Goal: Task Accomplishment & Management: Use online tool/utility

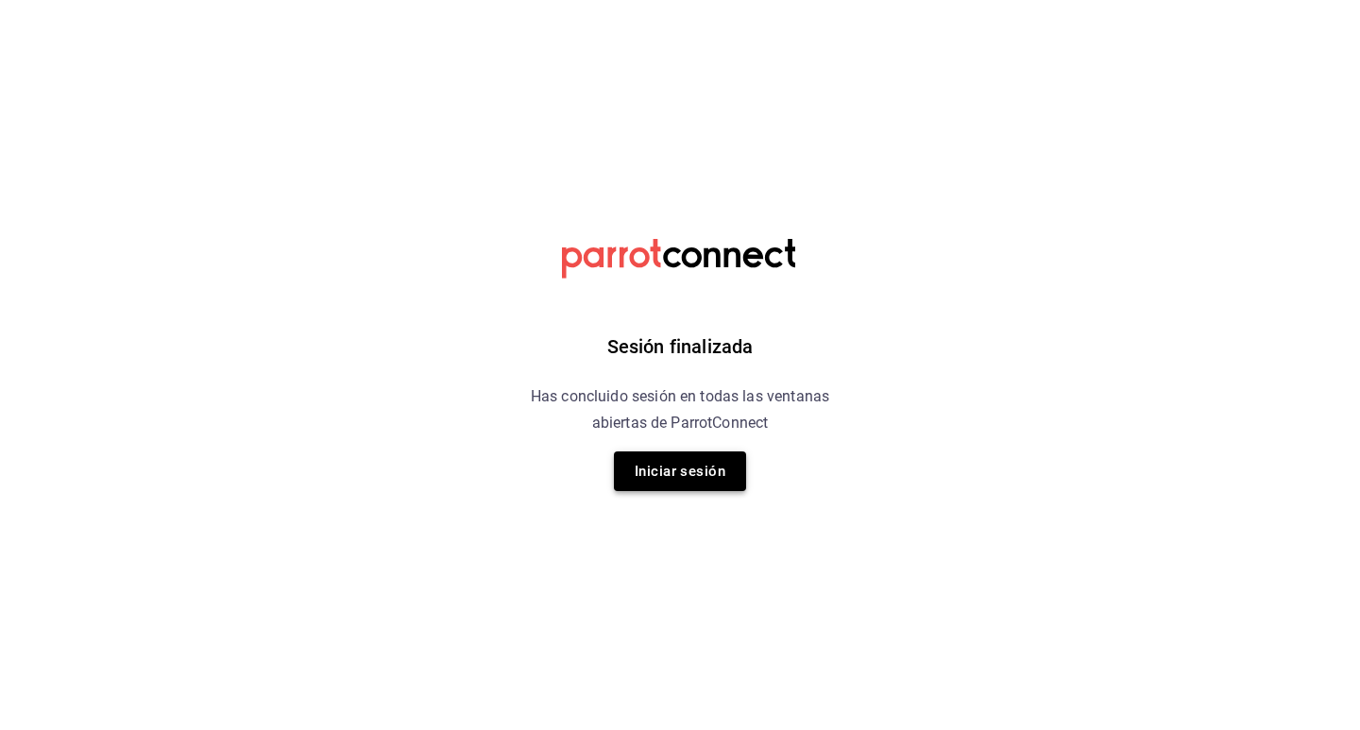
click at [656, 476] on button "Iniciar sesión" at bounding box center [680, 471] width 132 height 40
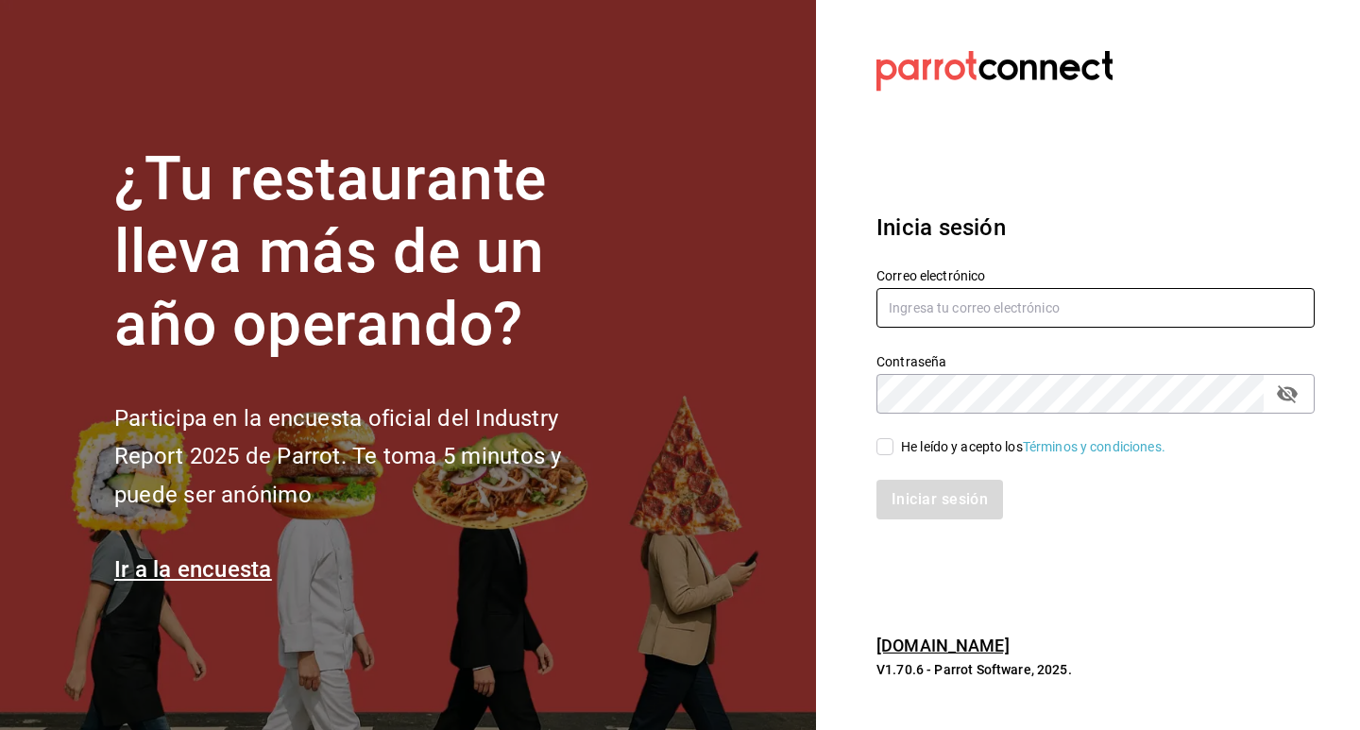
click at [1048, 300] on input "text" at bounding box center [1096, 308] width 438 height 40
type input "G"
type input "gerencia@beefcapital.com"
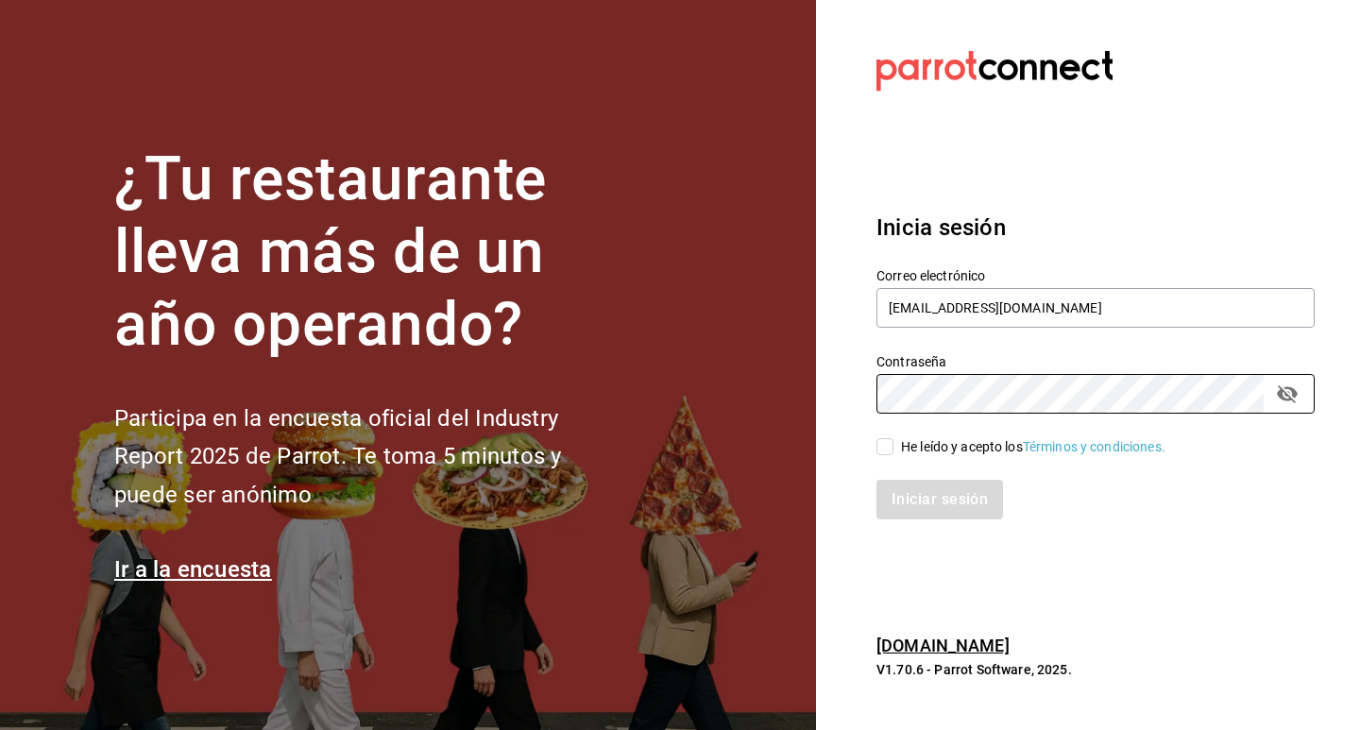
drag, startPoint x: 878, startPoint y: 450, endPoint x: 908, endPoint y: 468, distance: 34.3
click at [881, 449] on input "He leído y acepto los Términos y condiciones." at bounding box center [885, 446] width 17 height 17
checkbox input "true"
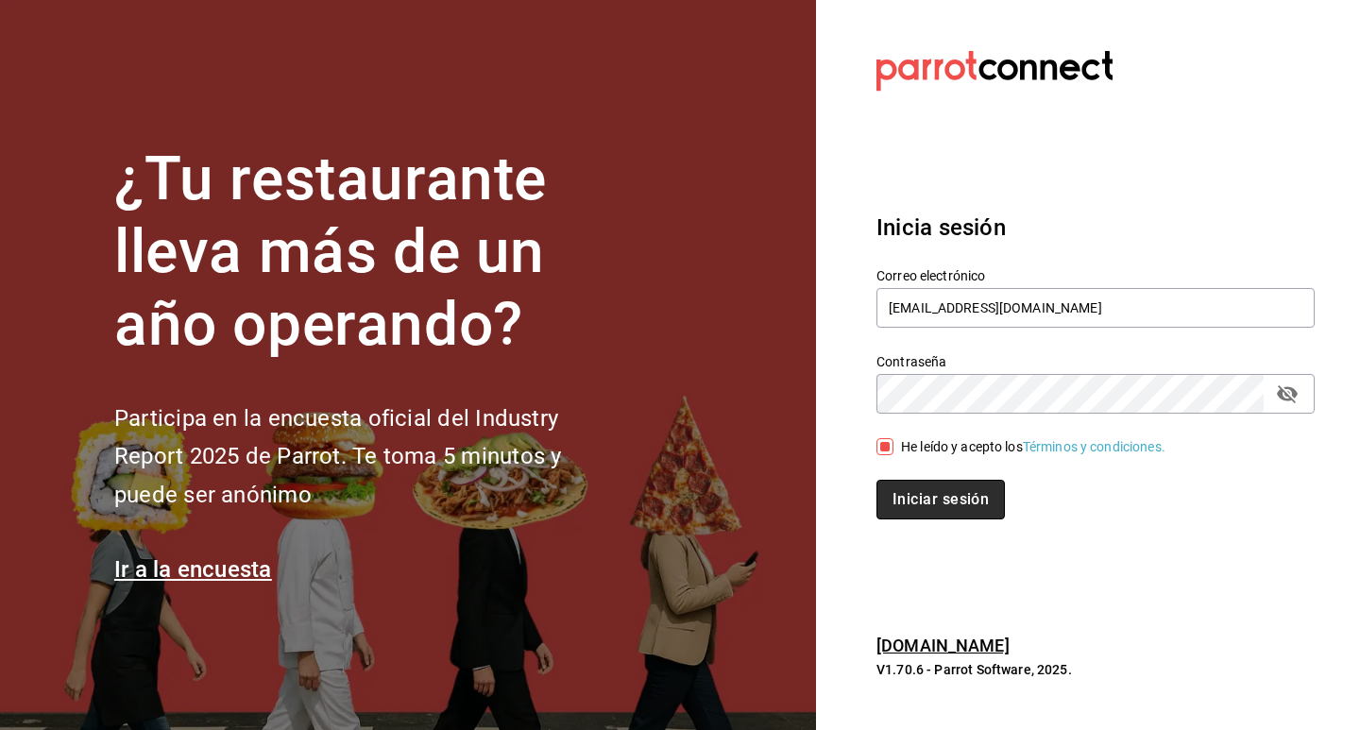
click at [928, 484] on button "Iniciar sesión" at bounding box center [941, 500] width 128 height 40
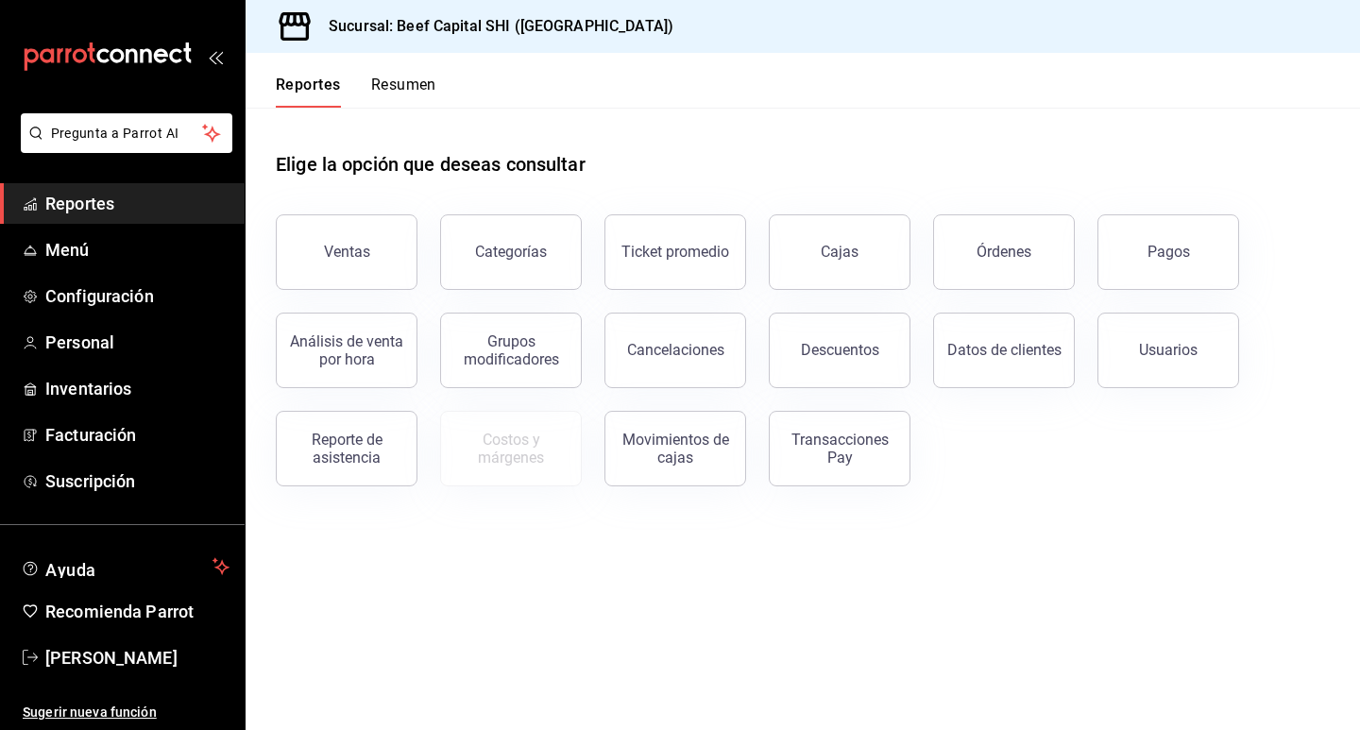
click at [129, 201] on span "Reportes" at bounding box center [137, 204] width 184 height 26
click at [129, 206] on span "Reportes" at bounding box center [137, 204] width 184 height 26
click at [349, 260] on div "Ventas" at bounding box center [347, 252] width 46 height 18
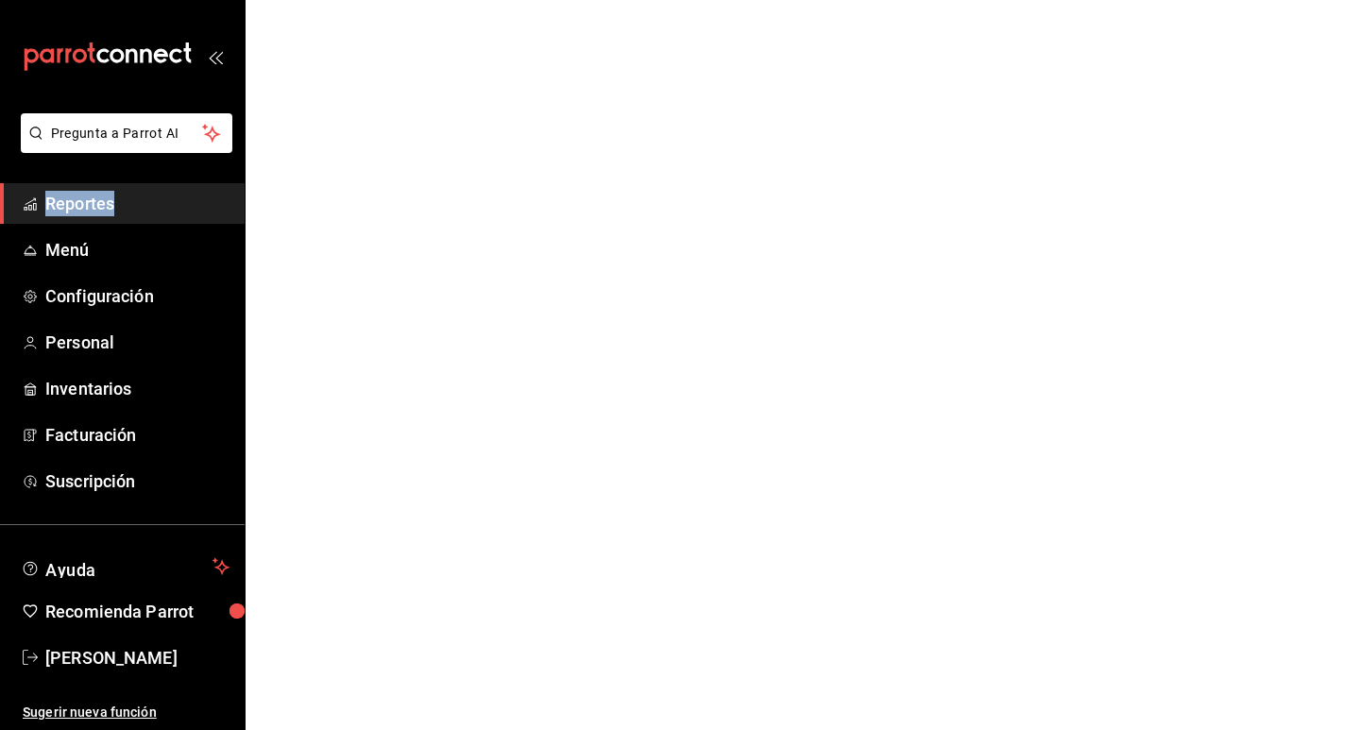
click at [349, 0] on html "Pregunta a Parrot AI Reportes Menú Configuración Personal Inventarios Facturaci…" at bounding box center [680, 0] width 1360 height 0
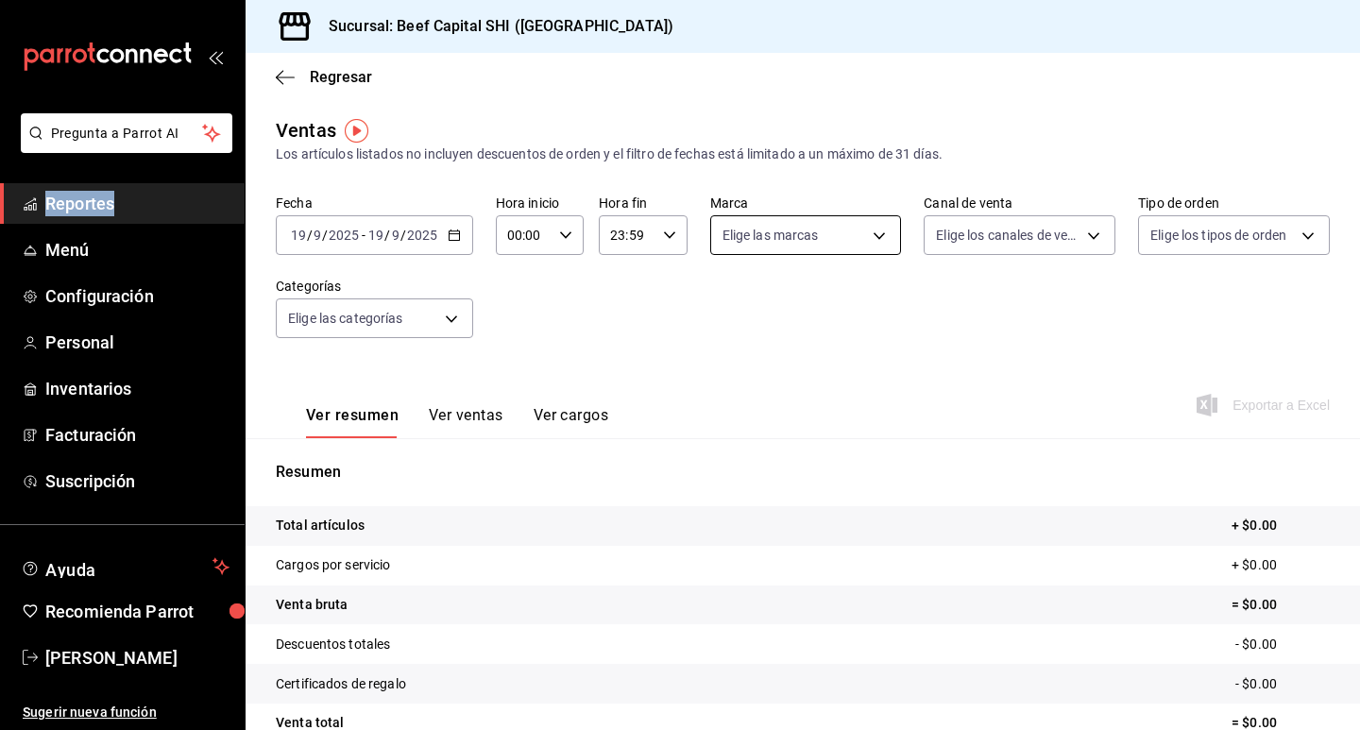
click at [819, 231] on body "Pregunta a Parrot AI Reportes Menú Configuración Personal Inventarios Facturaci…" at bounding box center [680, 365] width 1360 height 730
drag, startPoint x: 723, startPoint y: 305, endPoint x: 880, endPoint y: 314, distance: 158.0
click at [724, 305] on input "checkbox" at bounding box center [726, 308] width 17 height 17
checkbox input "true"
type input "605647f7-5ddc-403a-84da-aa3c8a25865f"
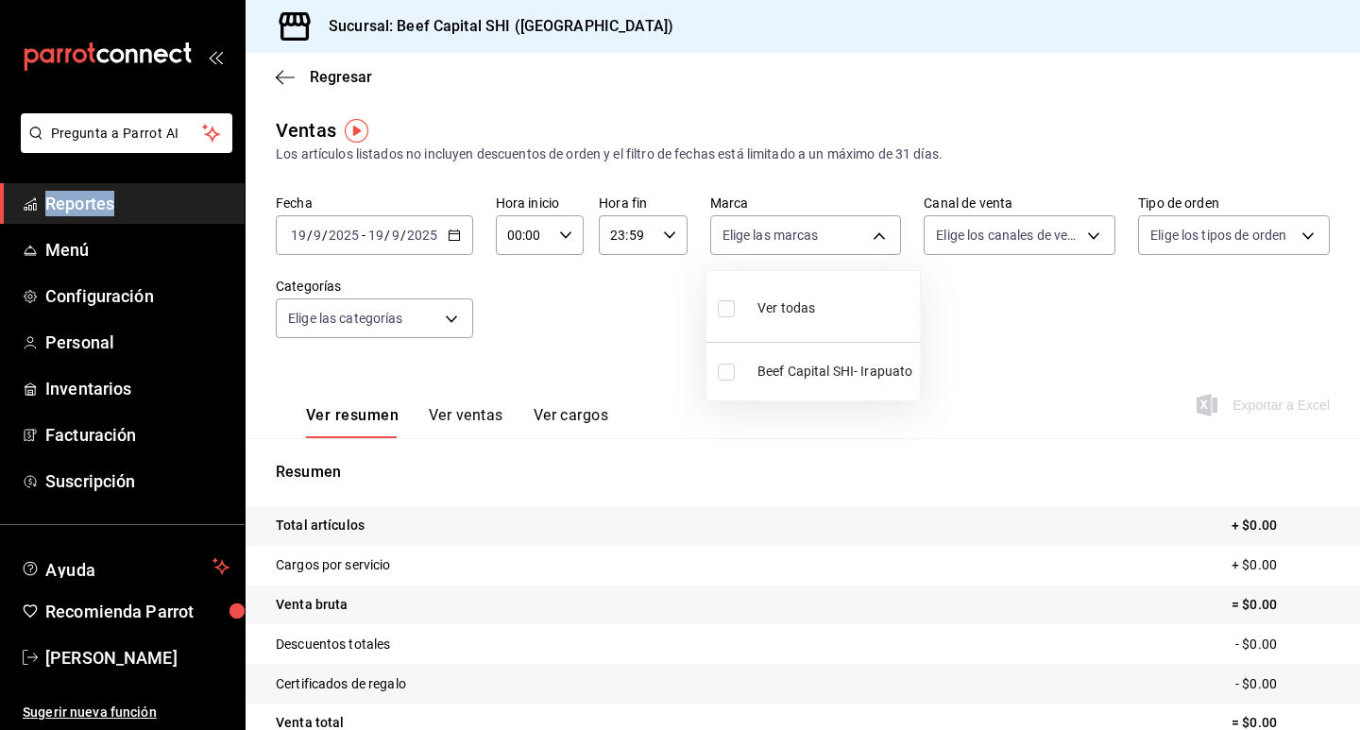
checkbox input "true"
click at [975, 239] on div at bounding box center [680, 365] width 1360 height 730
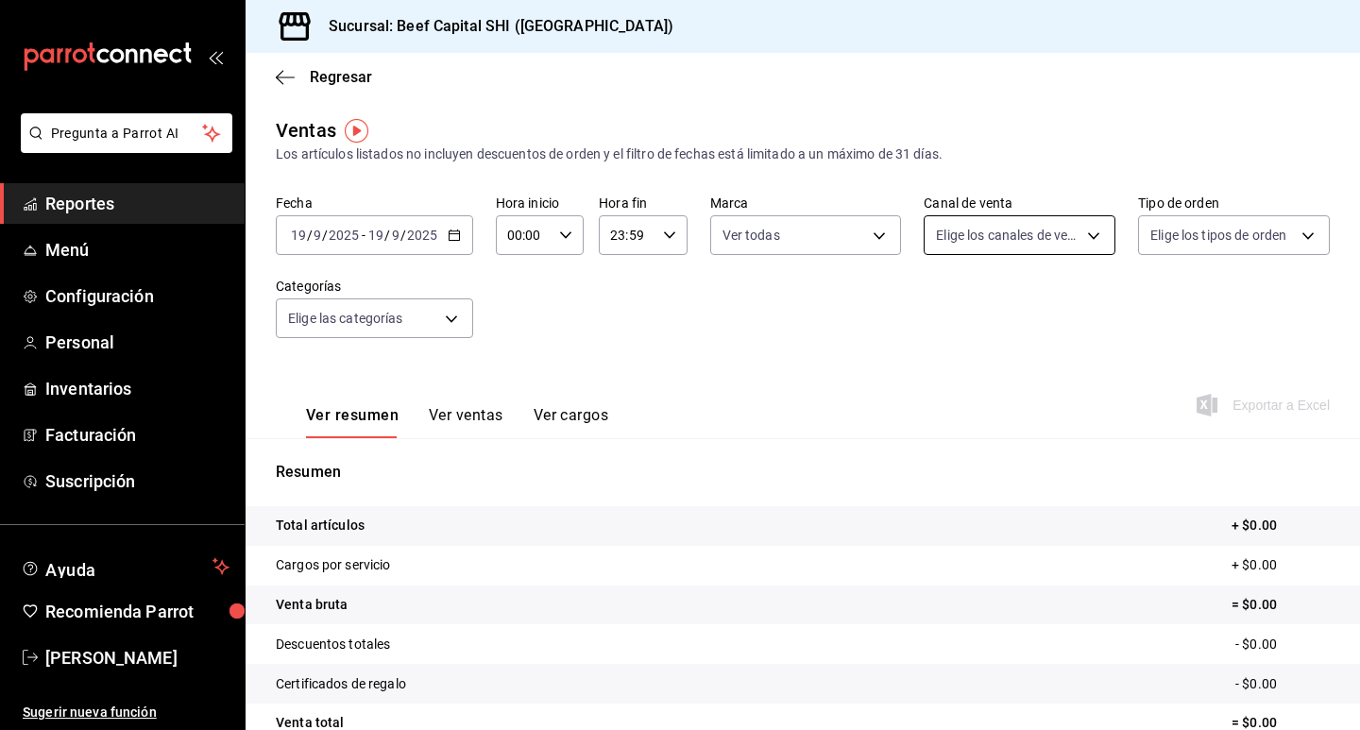
click at [1022, 229] on body "Pregunta a Parrot AI Reportes Menú Configuración Personal Inventarios Facturaci…" at bounding box center [680, 365] width 1360 height 730
click at [939, 304] on input "checkbox" at bounding box center [936, 308] width 17 height 17
checkbox input "true"
type input "PARROT,UBER_EATS,RAPPI,DIDI_FOOD,ONLINE"
checkbox input "true"
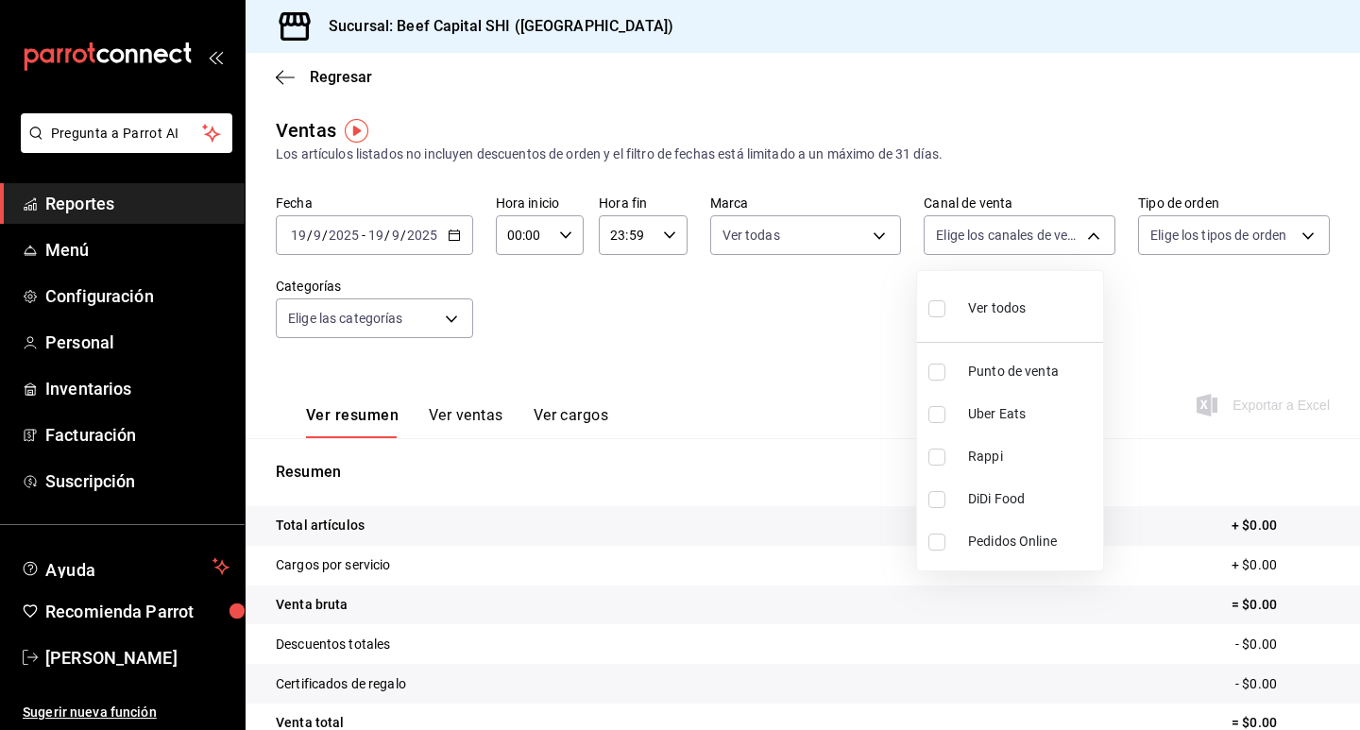
checkbox input "true"
click at [1169, 235] on div at bounding box center [680, 365] width 1360 height 730
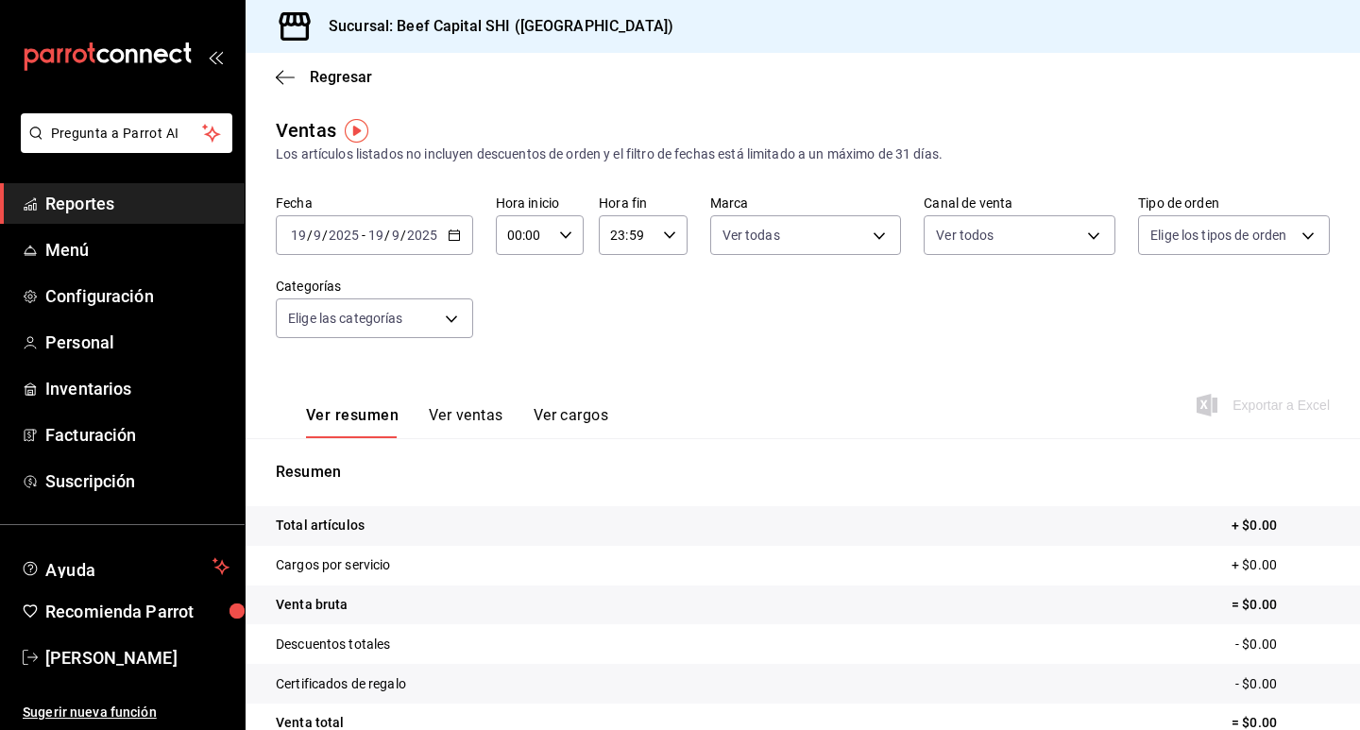
click at [1167, 236] on body "Pregunta a Parrot AI Reportes Menú Configuración Personal Inventarios Facturaci…" at bounding box center [680, 365] width 1360 height 730
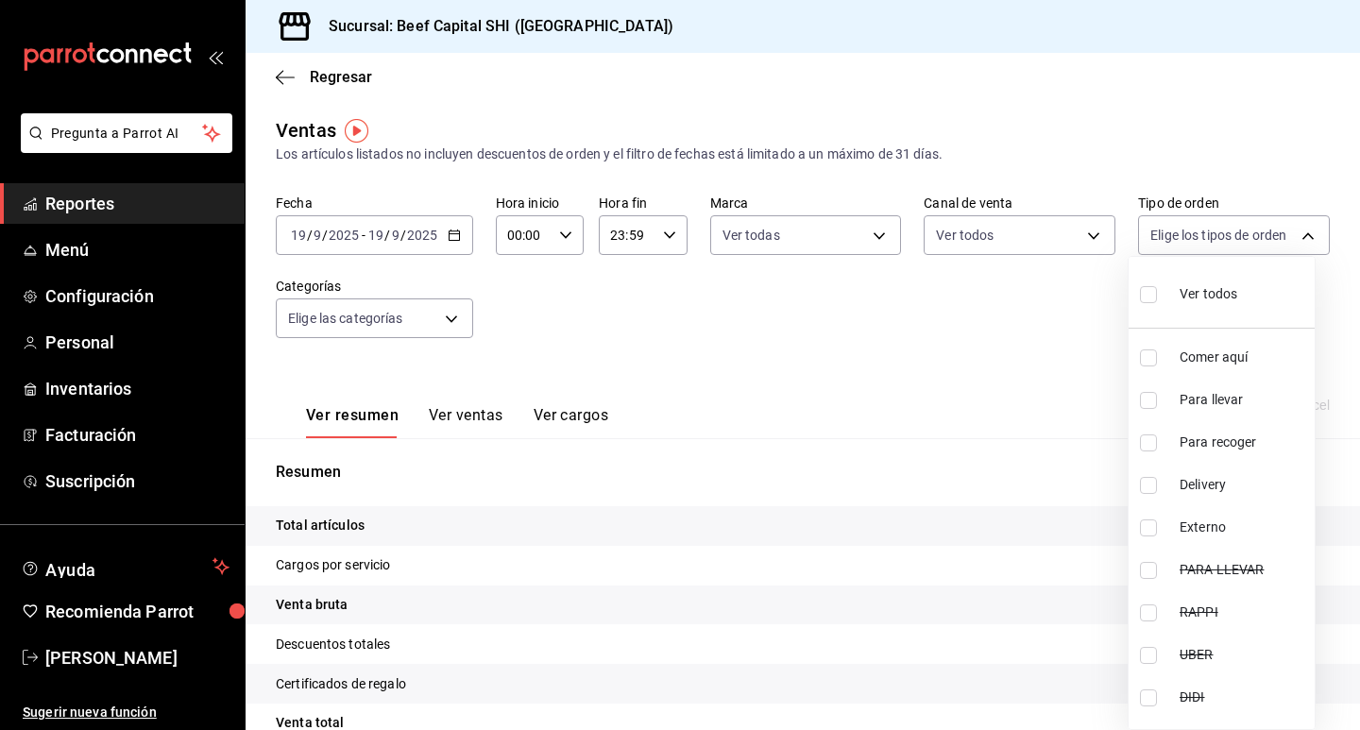
click at [1145, 293] on input "checkbox" at bounding box center [1148, 294] width 17 height 17
checkbox input "true"
type input "f0dc0ac1-6073-4fdc-a840-2403026703dd,0f8ba289-97a1-4f04-8ca0-15d5a03158af,a05fd…"
checkbox input "true"
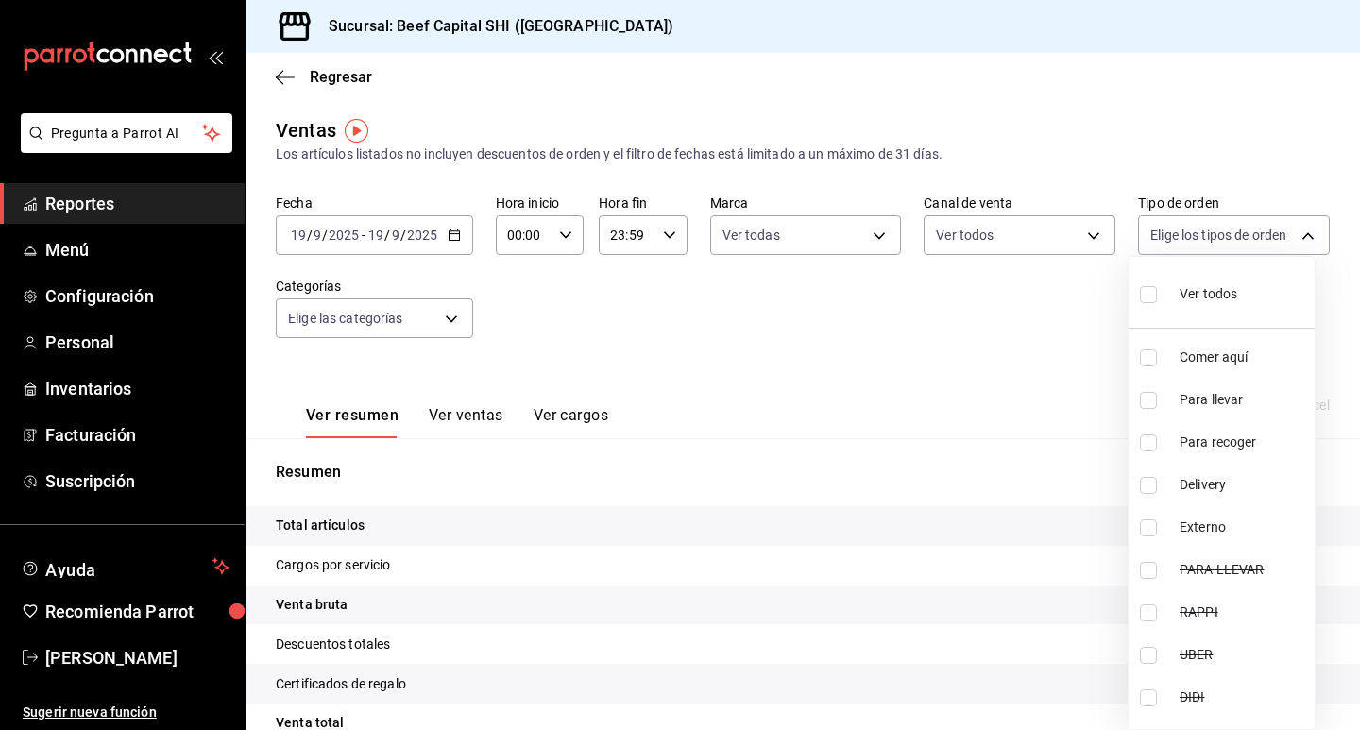
checkbox input "true"
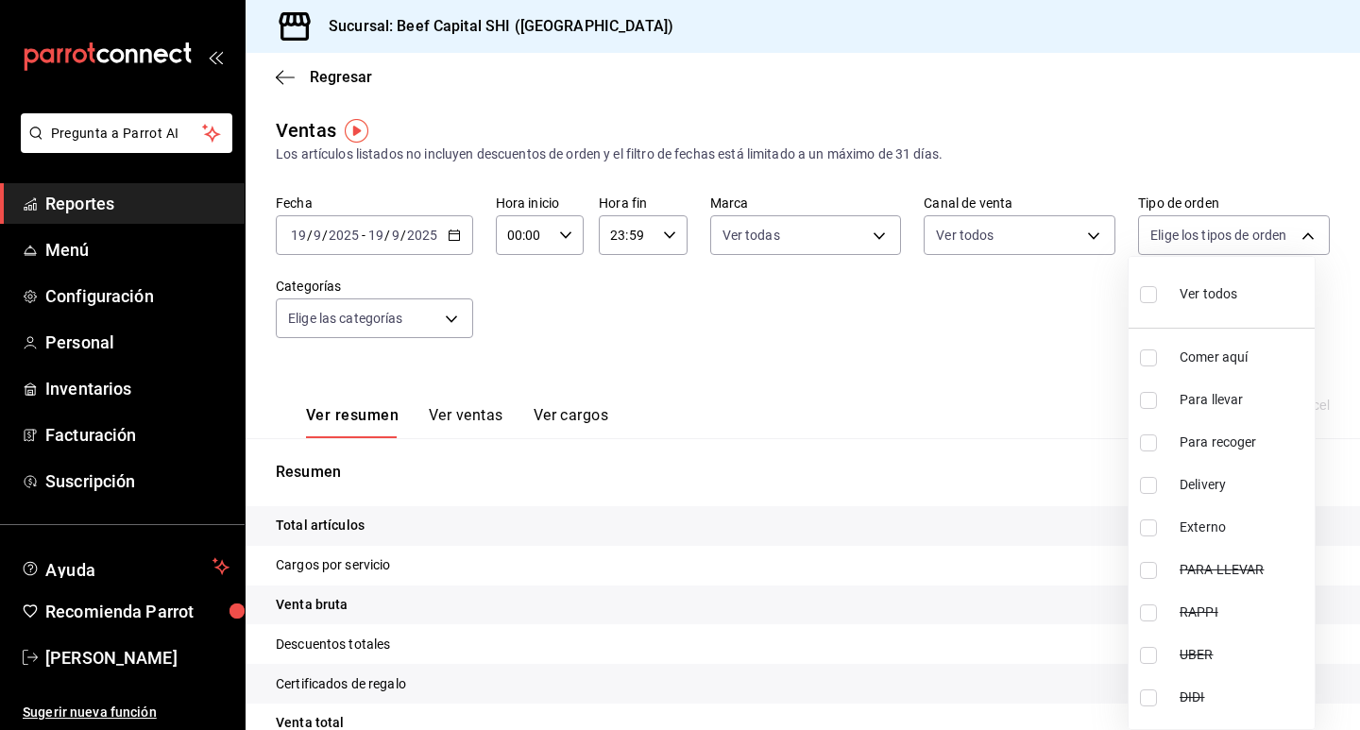
checkbox input "true"
click at [451, 316] on div at bounding box center [680, 365] width 1360 height 730
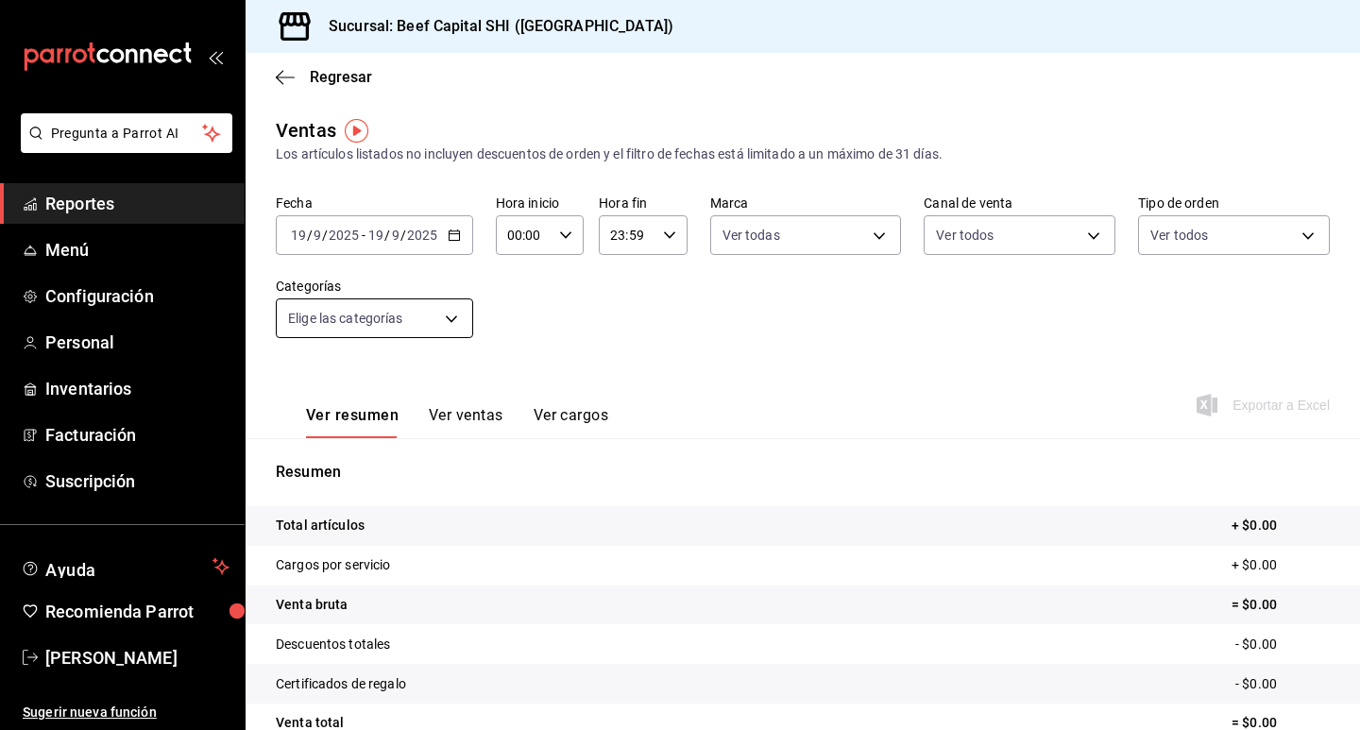
click at [452, 316] on body "Pregunta a Parrot AI Reportes Menú Configuración Personal Inventarios Facturaci…" at bounding box center [680, 365] width 1360 height 730
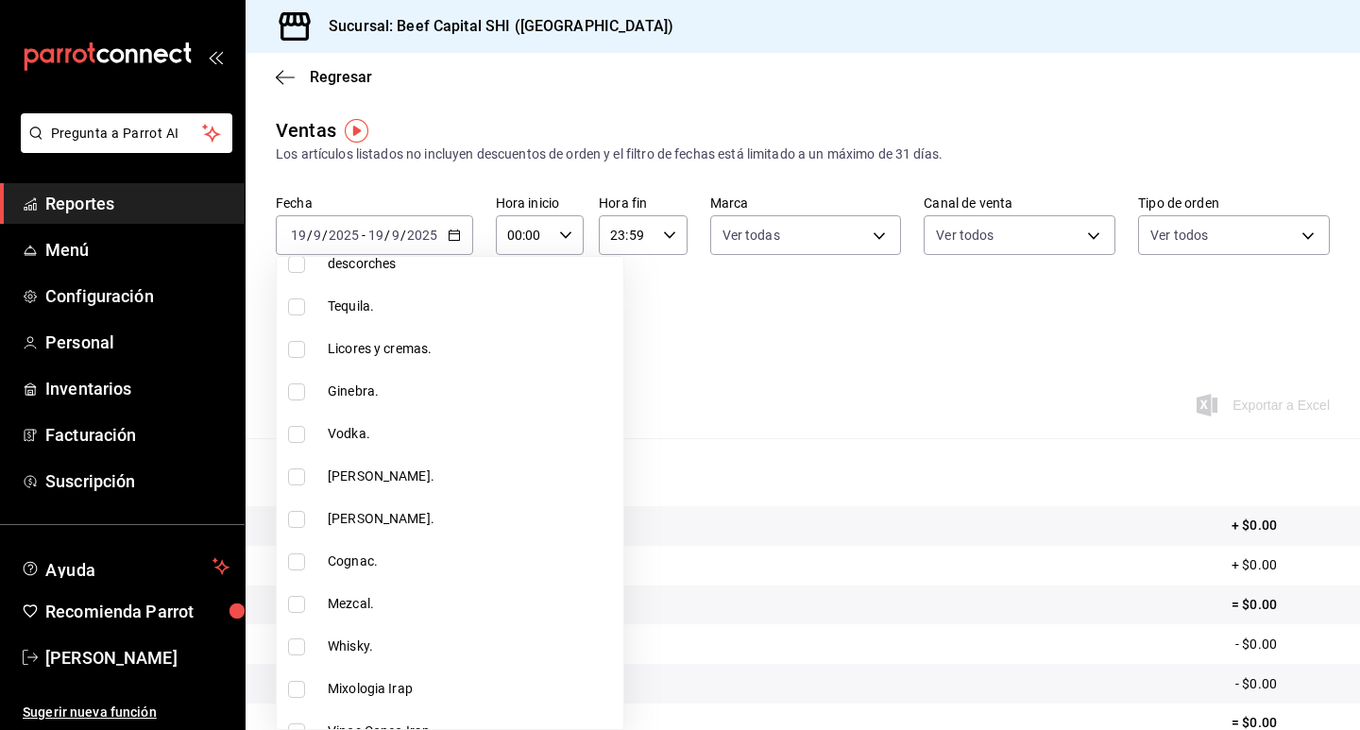
scroll to position [94, 0]
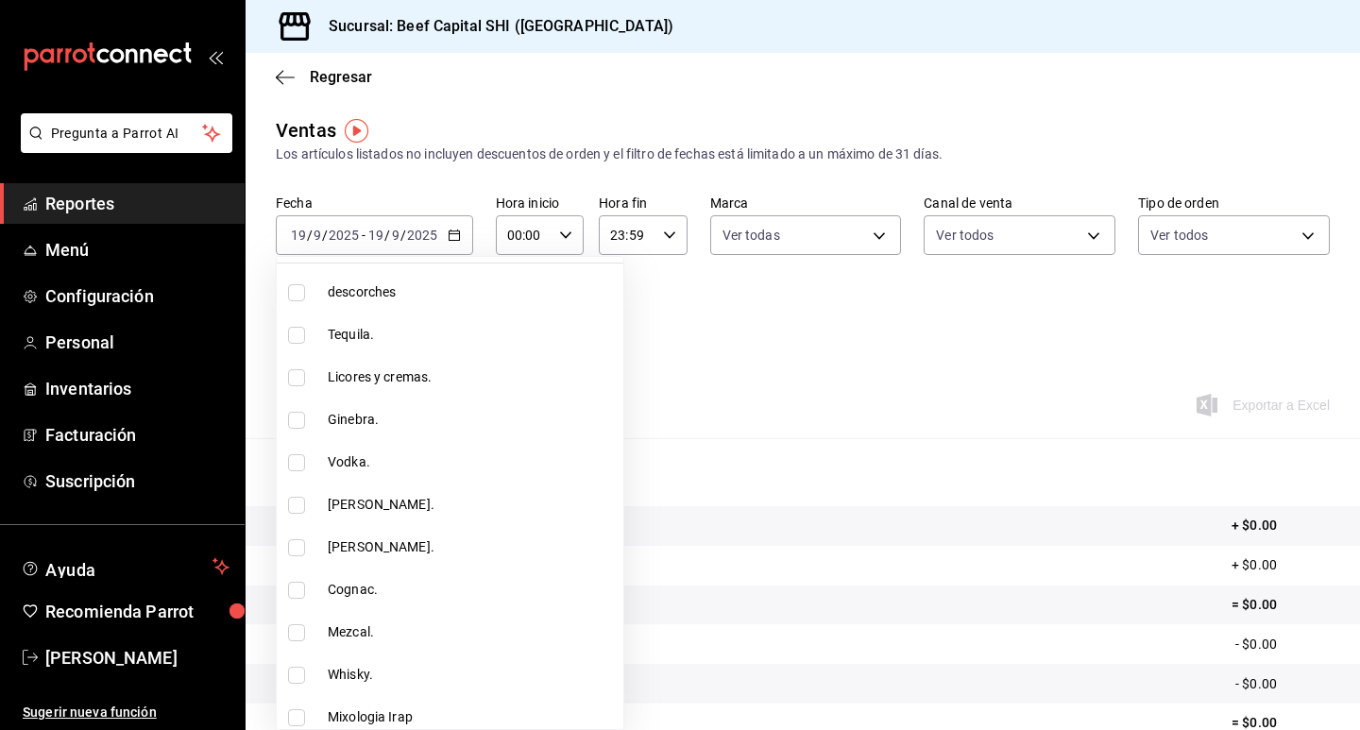
click at [298, 335] on input "checkbox" at bounding box center [296, 335] width 17 height 17
checkbox input "true"
type input "230c4a31-dbb7-4585-b22f-1c5c36cb302b"
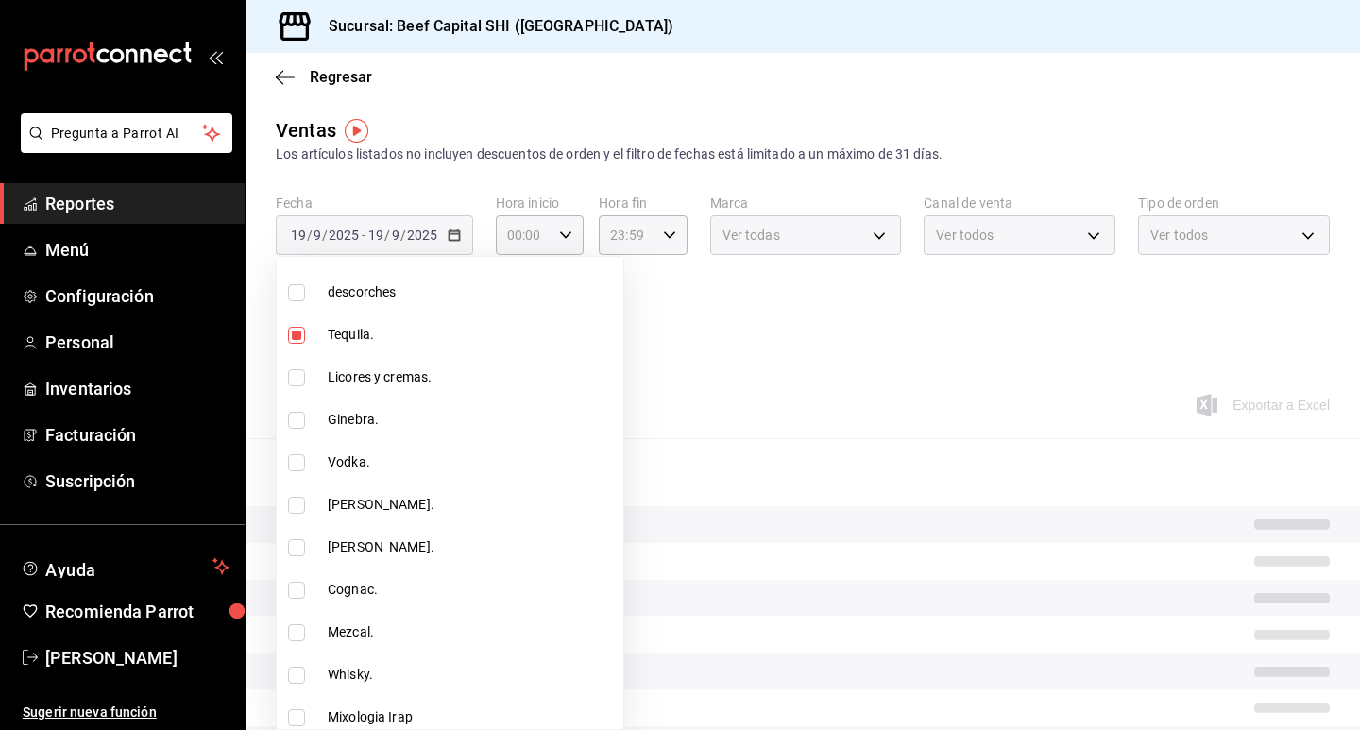
drag, startPoint x: 303, startPoint y: 372, endPoint x: 278, endPoint y: 393, distance: 32.9
click at [302, 372] on input "checkbox" at bounding box center [296, 377] width 17 height 17
checkbox input "true"
type input "230c4a31-dbb7-4585-b22f-1c5c36cb302b,19d1c6a5-4e01-4bbd-af12-f5acee8fbe0d"
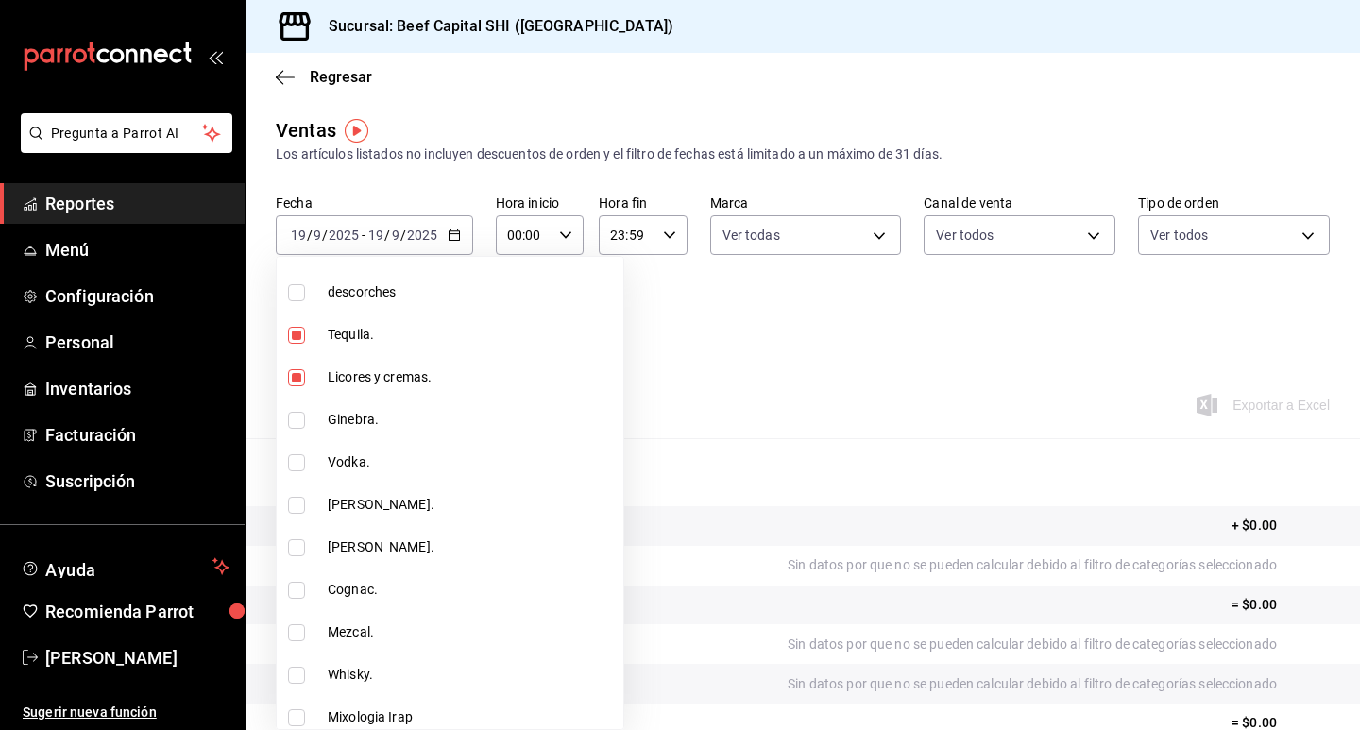
drag, startPoint x: 290, startPoint y: 411, endPoint x: 271, endPoint y: 463, distance: 55.3
click at [288, 414] on input "checkbox" at bounding box center [296, 420] width 17 height 17
checkbox input "true"
type input "230c4a31-dbb7-4585-b22f-1c5c36cb302b,19d1c6a5-4e01-4bbd-af12-f5acee8fbe0d,5710f…"
click at [291, 463] on input "checkbox" at bounding box center [296, 462] width 17 height 17
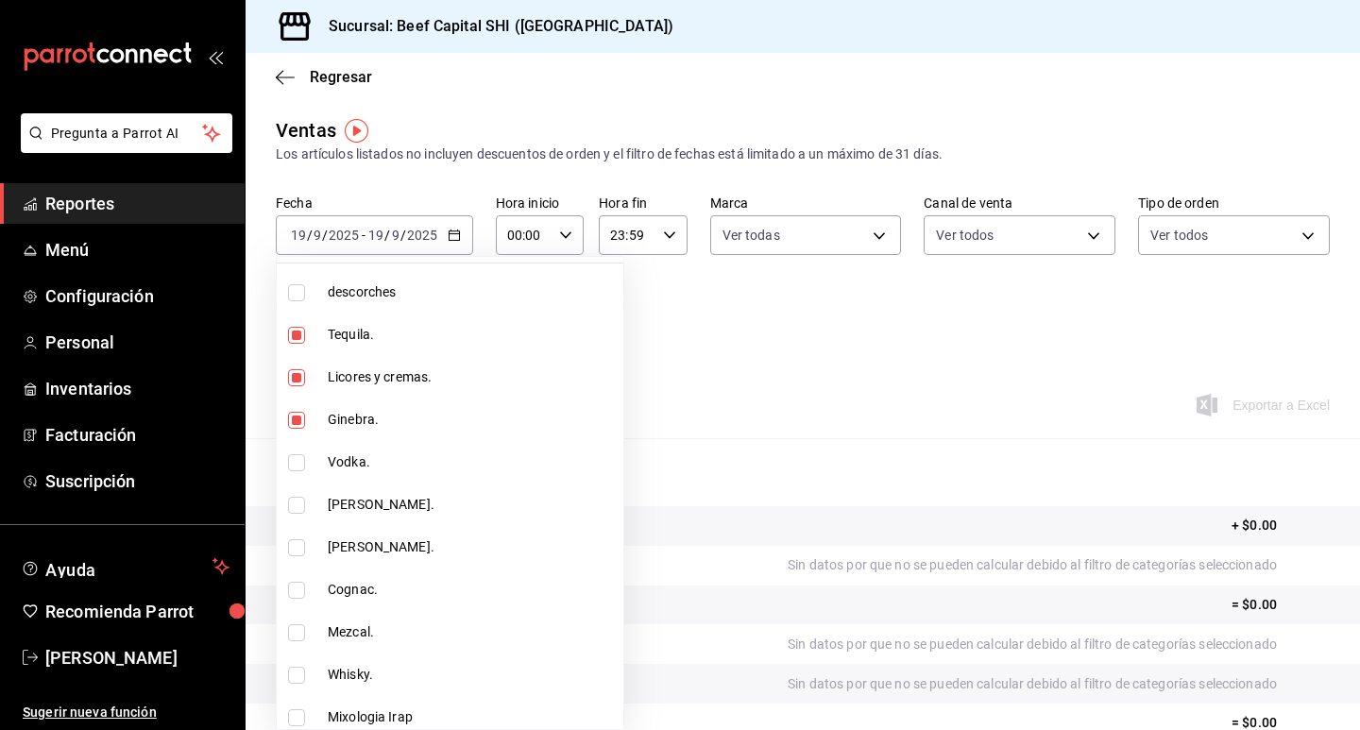
checkbox input "true"
type input "230c4a31-dbb7-4585-b22f-1c5c36cb302b,19d1c6a5-4e01-4bbd-af12-f5acee8fbe0d,5710f…"
click at [292, 497] on input "checkbox" at bounding box center [296, 505] width 17 height 17
checkbox input "true"
type input "230c4a31-dbb7-4585-b22f-1c5c36cb302b,19d1c6a5-4e01-4bbd-af12-f5acee8fbe0d,5710f…"
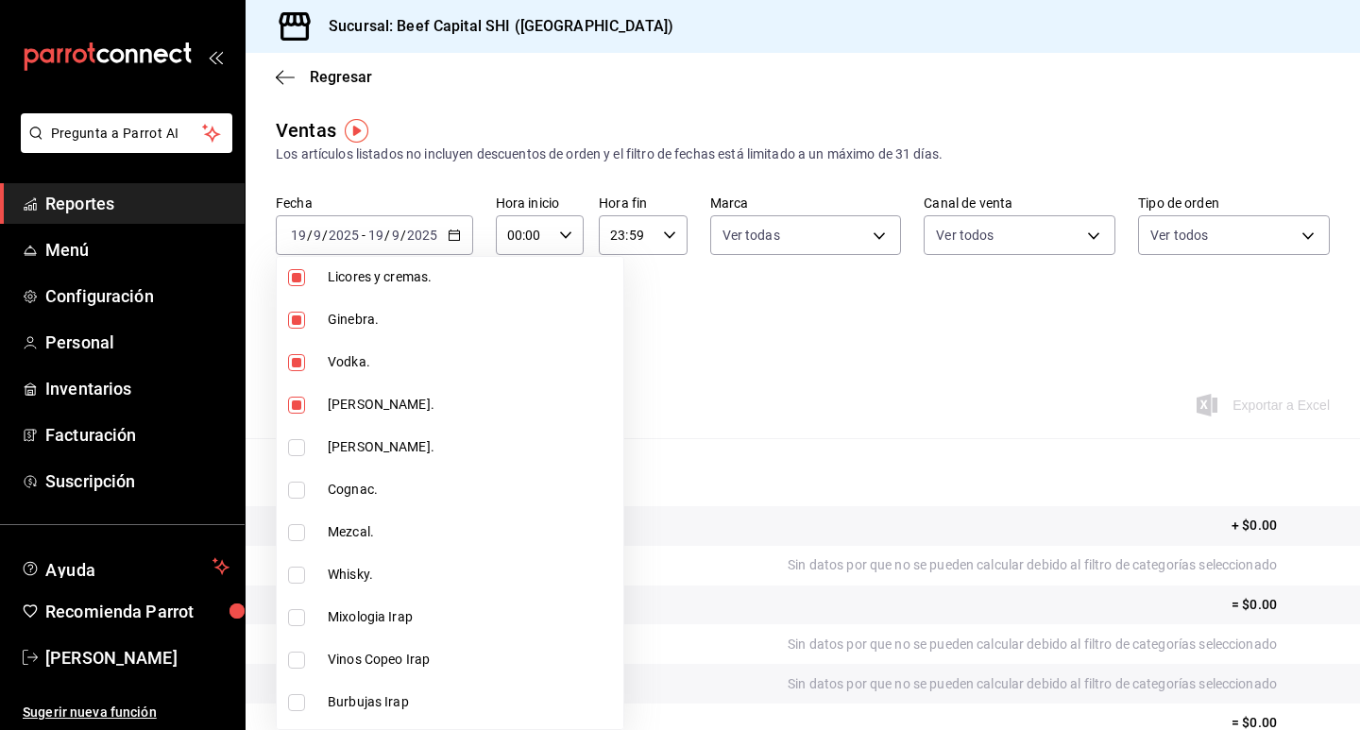
scroll to position [283, 0]
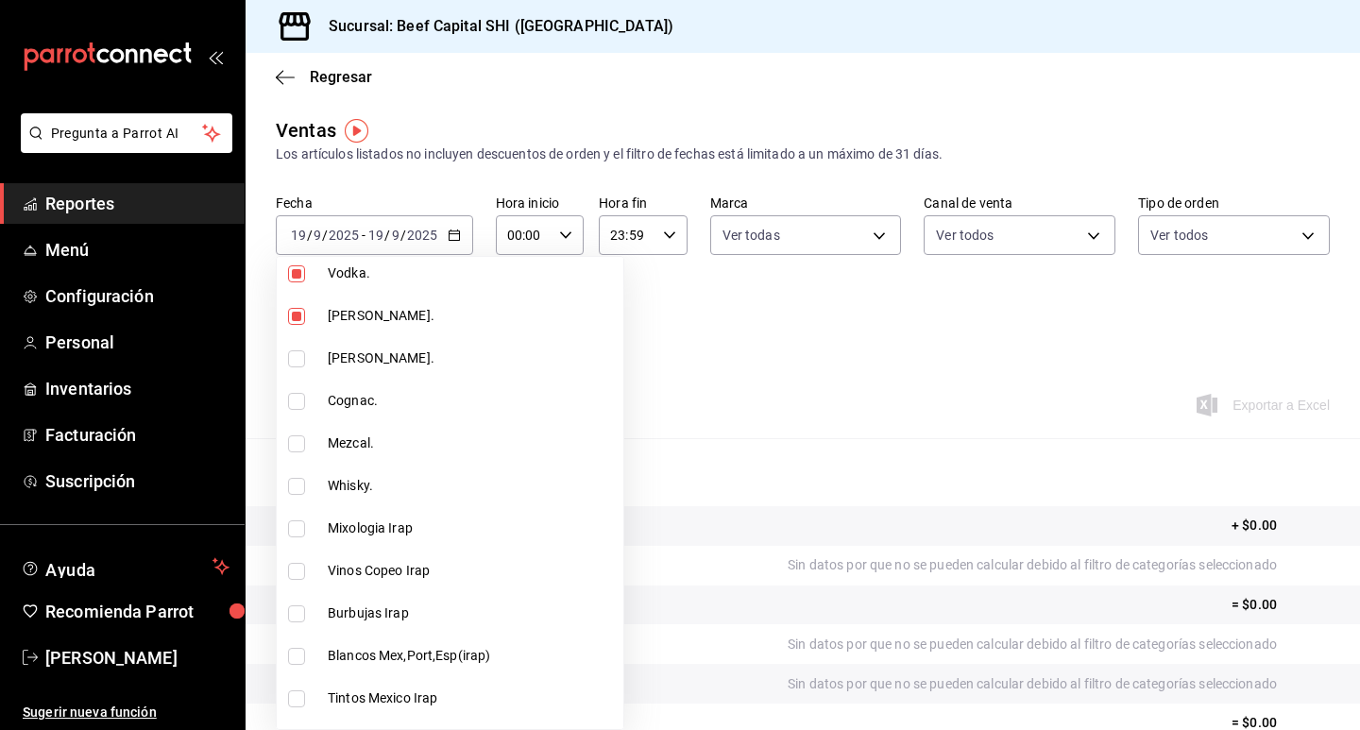
drag, startPoint x: 298, startPoint y: 354, endPoint x: 303, endPoint y: 387, distance: 33.5
click at [298, 356] on input "checkbox" at bounding box center [296, 358] width 17 height 17
checkbox input "true"
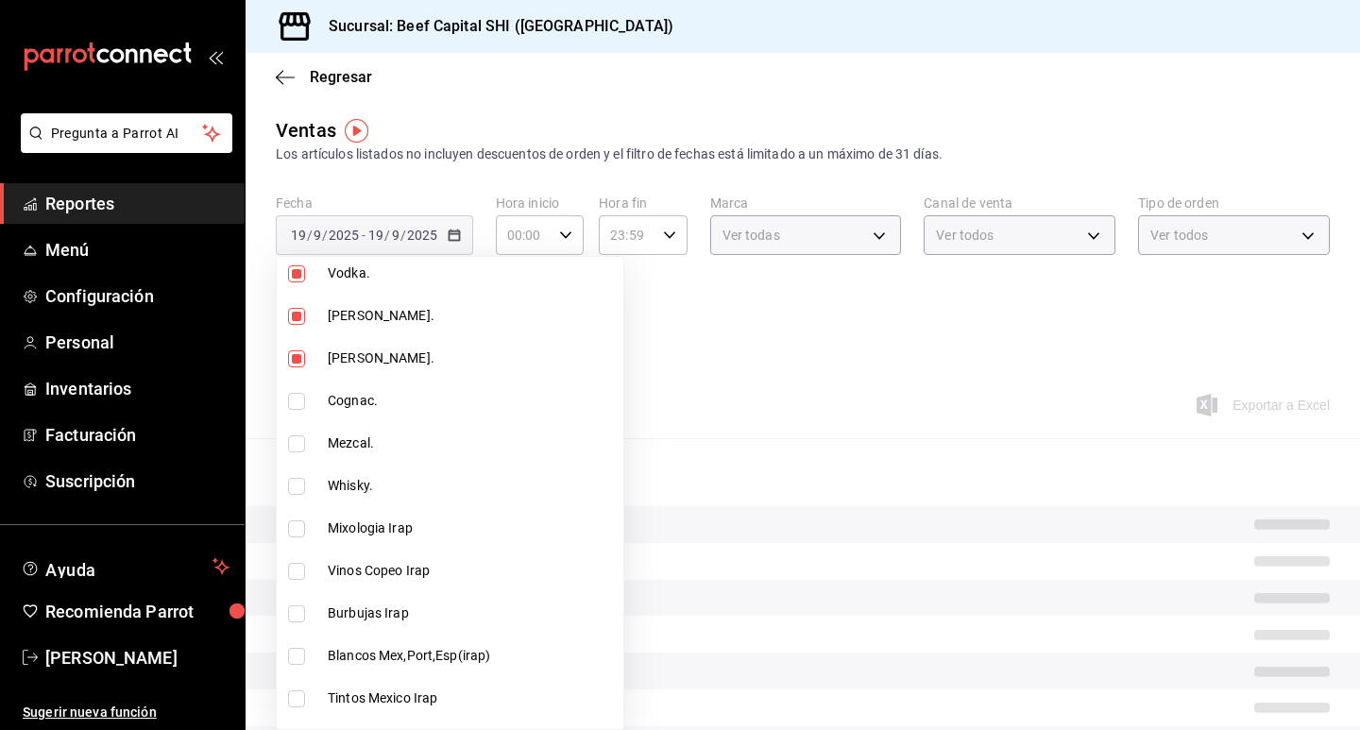
drag, startPoint x: 299, startPoint y: 389, endPoint x: 286, endPoint y: 404, distance: 20.1
click at [299, 390] on li "Cognac." at bounding box center [450, 401] width 347 height 43
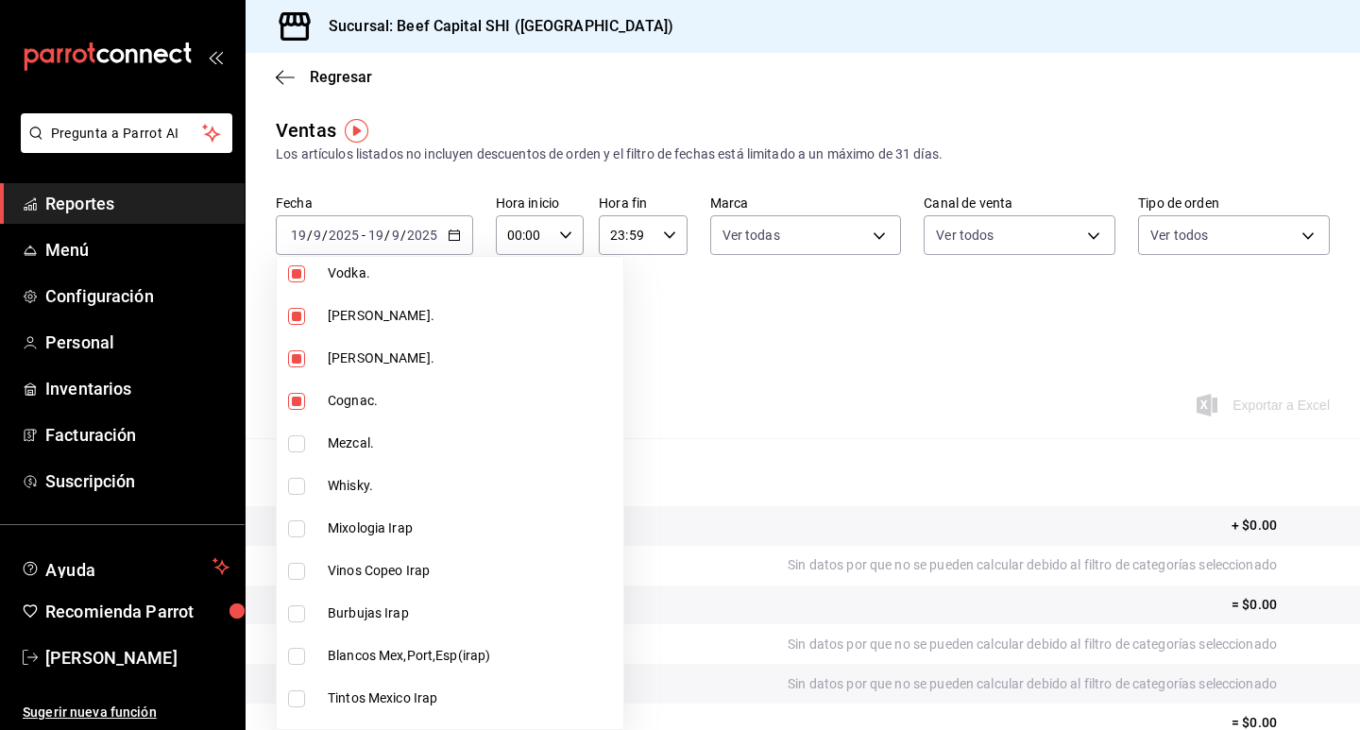
type input "230c4a31-dbb7-4585-b22f-1c5c36cb302b,19d1c6a5-4e01-4bbd-af12-f5acee8fbe0d,5710f…"
checkbox input "true"
drag, startPoint x: 299, startPoint y: 445, endPoint x: 278, endPoint y: 498, distance: 57.2
click at [299, 446] on input "checkbox" at bounding box center [296, 443] width 17 height 17
checkbox input "true"
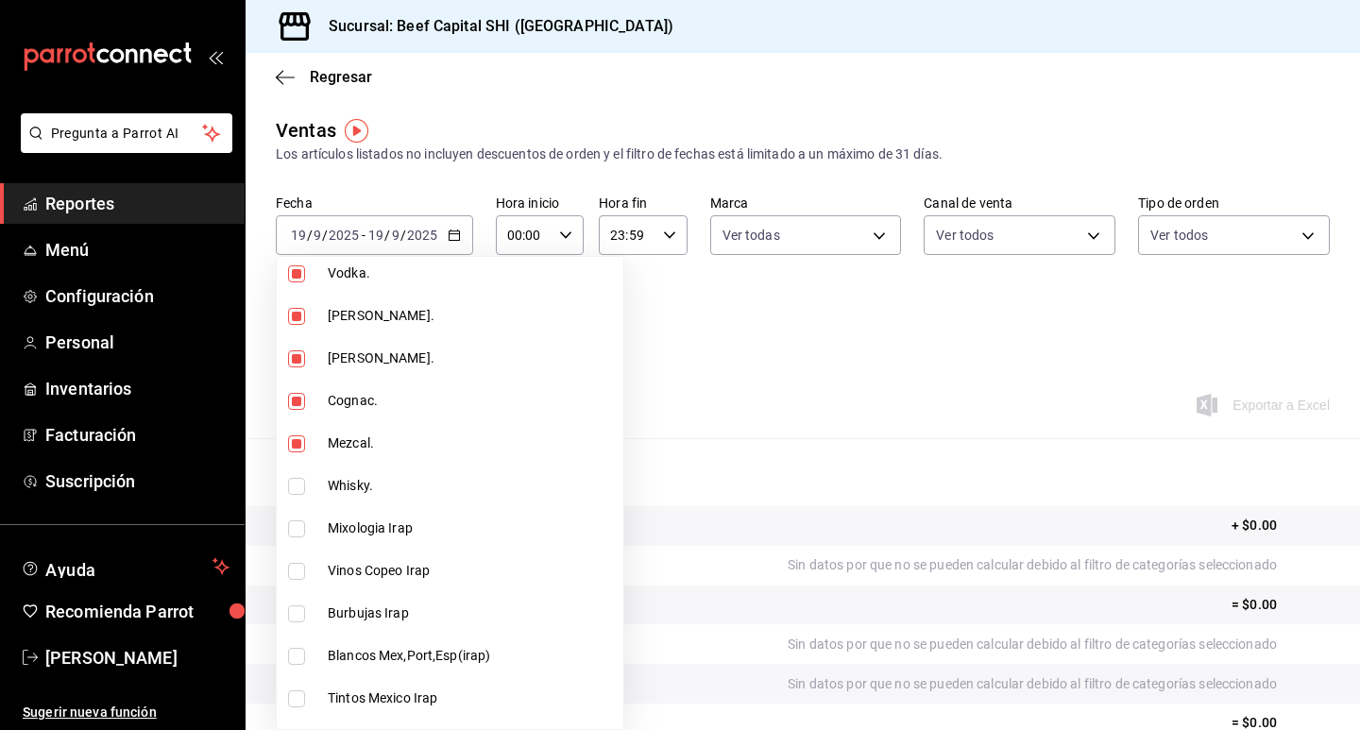
drag, startPoint x: 287, startPoint y: 486, endPoint x: 295, endPoint y: 523, distance: 37.6
click at [289, 487] on li "Whisky." at bounding box center [450, 486] width 347 height 43
type input "230c4a31-dbb7-4585-b22f-1c5c36cb302b,19d1c6a5-4e01-4bbd-af12-f5acee8fbe0d,5710f…"
checkbox input "true"
drag, startPoint x: 294, startPoint y: 528, endPoint x: 290, endPoint y: 571, distance: 43.6
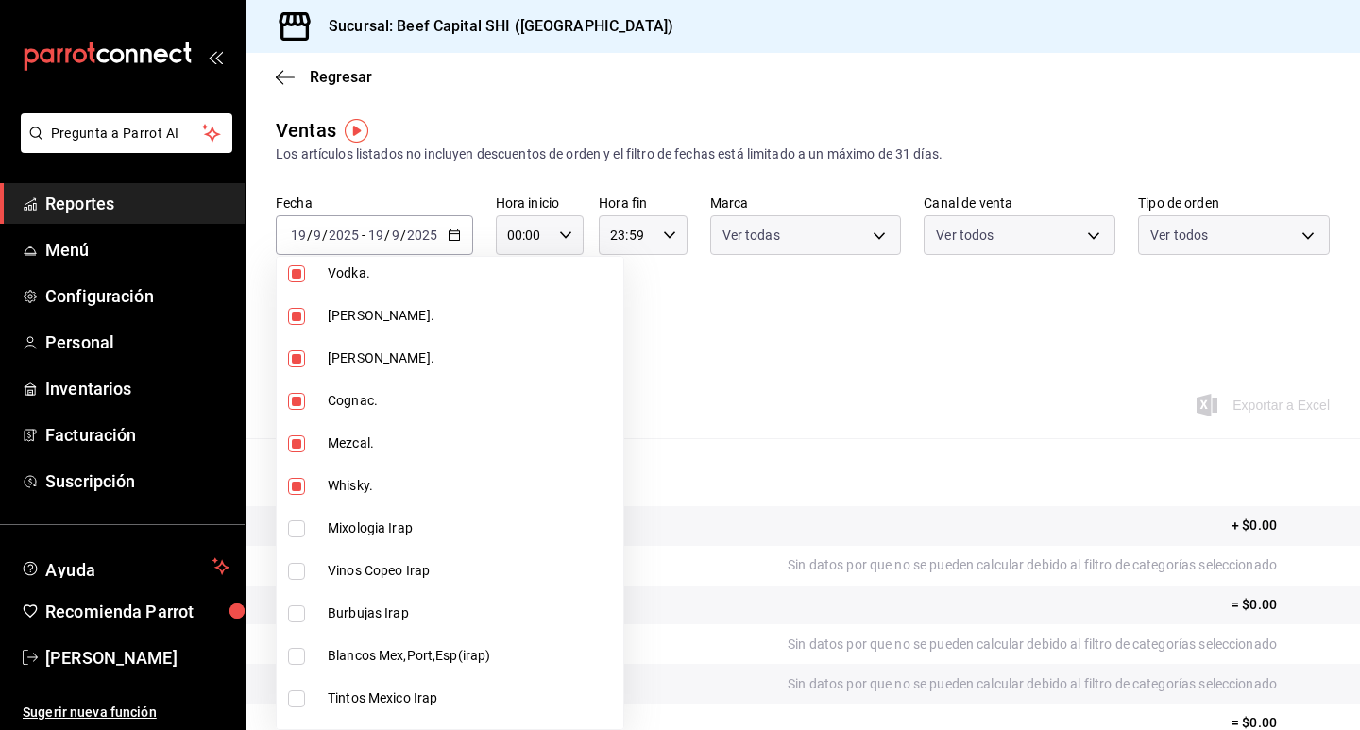
click at [294, 529] on input "checkbox" at bounding box center [296, 528] width 17 height 17
checkbox input "true"
type input "230c4a31-dbb7-4585-b22f-1c5c36cb302b,19d1c6a5-4e01-4bbd-af12-f5acee8fbe0d,5710f…"
click at [294, 569] on input "checkbox" at bounding box center [296, 571] width 17 height 17
checkbox input "true"
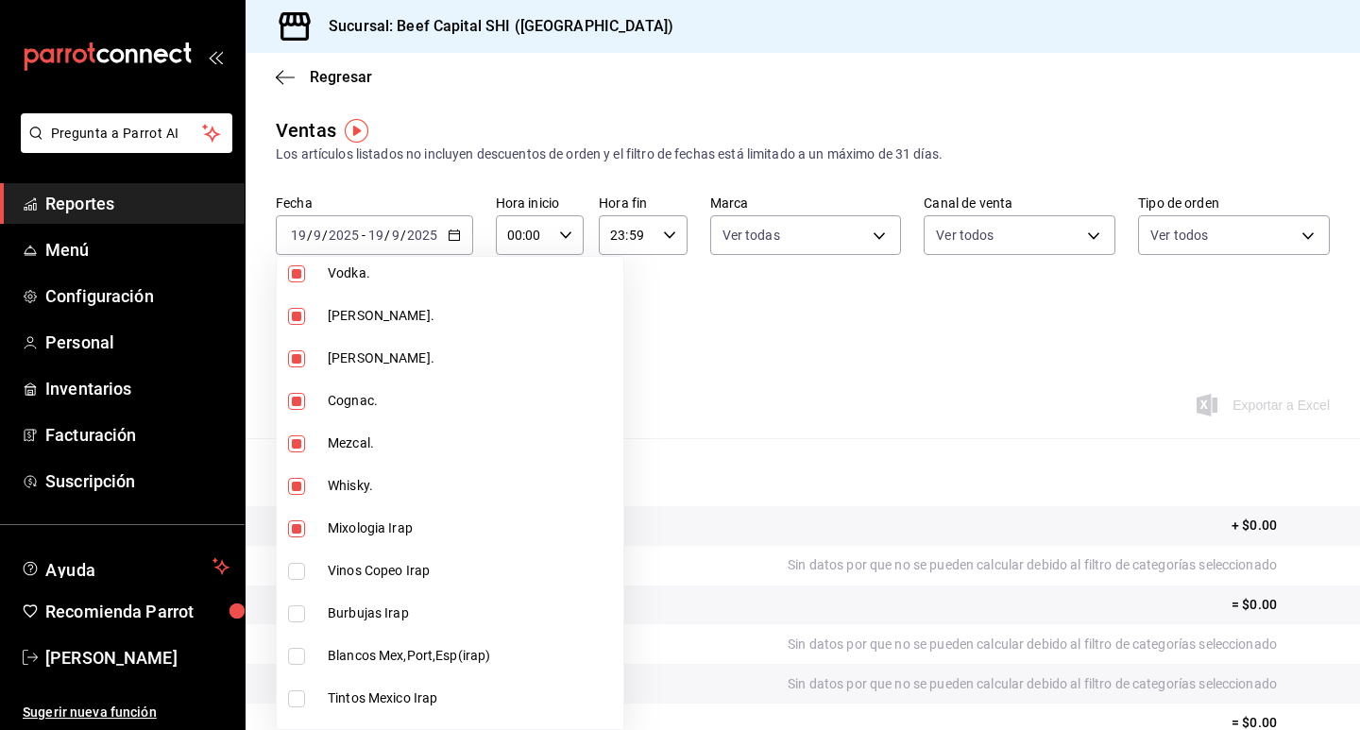
type input "230c4a31-dbb7-4585-b22f-1c5c36cb302b,19d1c6a5-4e01-4bbd-af12-f5acee8fbe0d,5710f…"
drag, startPoint x: 294, startPoint y: 569, endPoint x: 424, endPoint y: 514, distance: 141.4
click at [296, 569] on input "checkbox" at bounding box center [296, 571] width 17 height 17
checkbox input "false"
type input "230c4a31-dbb7-4585-b22f-1c5c36cb302b,19d1c6a5-4e01-4bbd-af12-f5acee8fbe0d,5710f…"
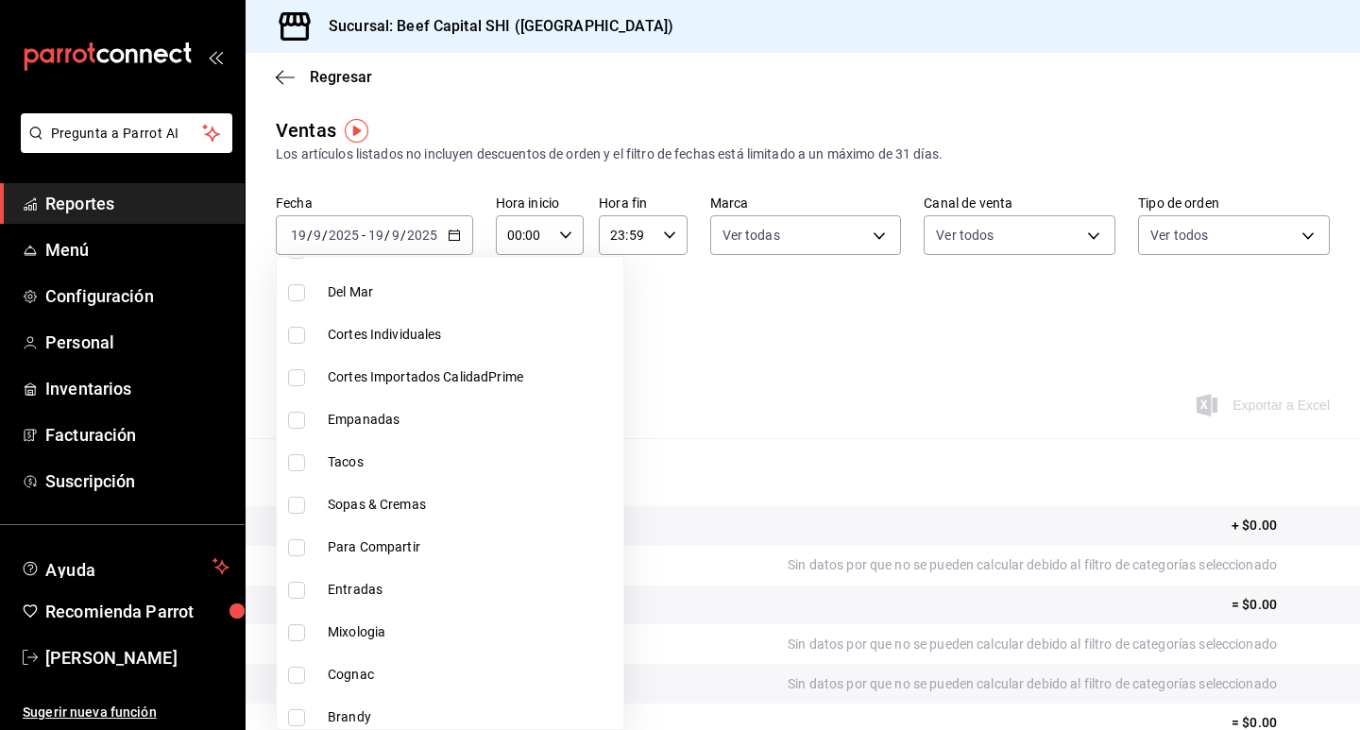
scroll to position [1889, 0]
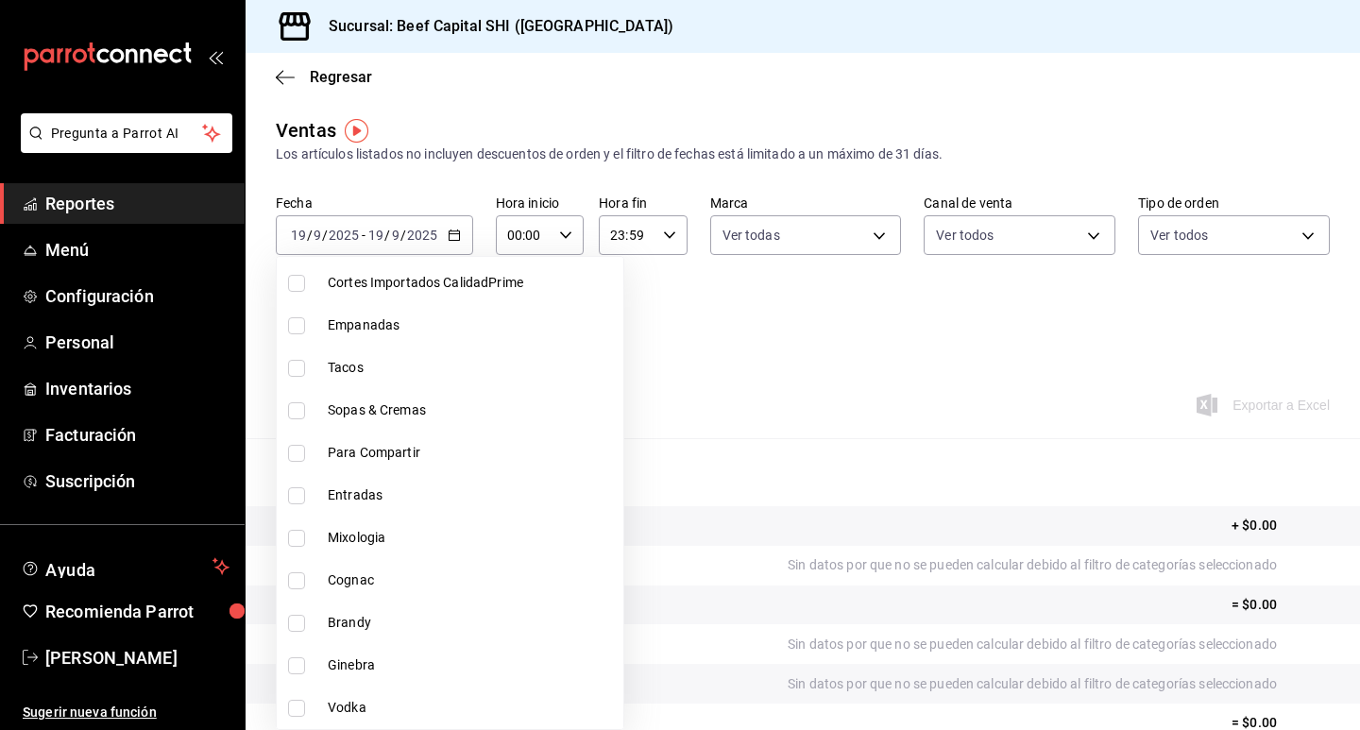
click at [296, 543] on input "checkbox" at bounding box center [296, 538] width 17 height 17
checkbox input "true"
drag, startPoint x: 295, startPoint y: 587, endPoint x: 299, endPoint y: 636, distance: 49.3
click at [295, 589] on li "Cognac" at bounding box center [450, 580] width 347 height 43
type input "230c4a31-dbb7-4585-b22f-1c5c36cb302b,19d1c6a5-4e01-4bbd-af12-f5acee8fbe0d,5710f…"
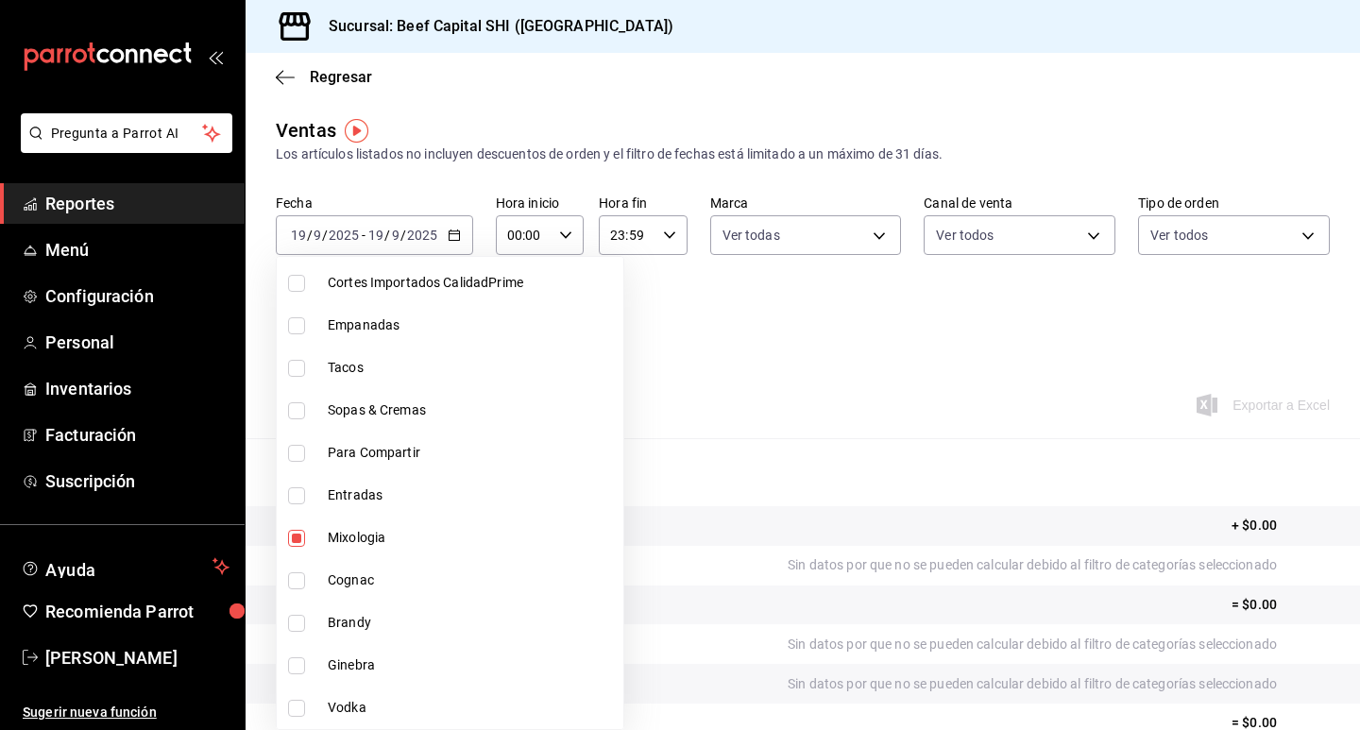
checkbox input "true"
click at [293, 640] on li "Brandy" at bounding box center [450, 623] width 347 height 43
type input "230c4a31-dbb7-4585-b22f-1c5c36cb302b,19d1c6a5-4e01-4bbd-af12-f5acee8fbe0d,5710f…"
checkbox input "true"
click at [300, 657] on input "checkbox" at bounding box center [296, 665] width 17 height 17
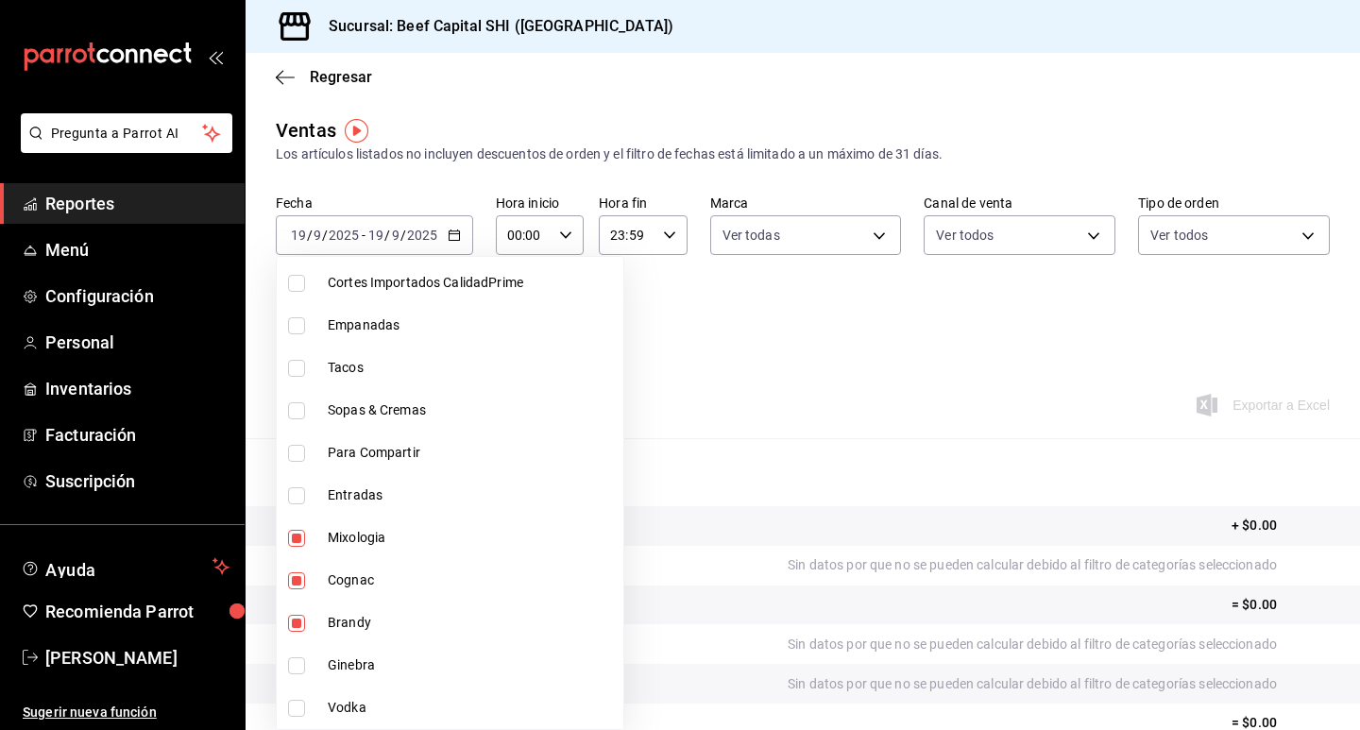
checkbox input "true"
type input "230c4a31-dbb7-4585-b22f-1c5c36cb302b,19d1c6a5-4e01-4bbd-af12-f5acee8fbe0d,5710f…"
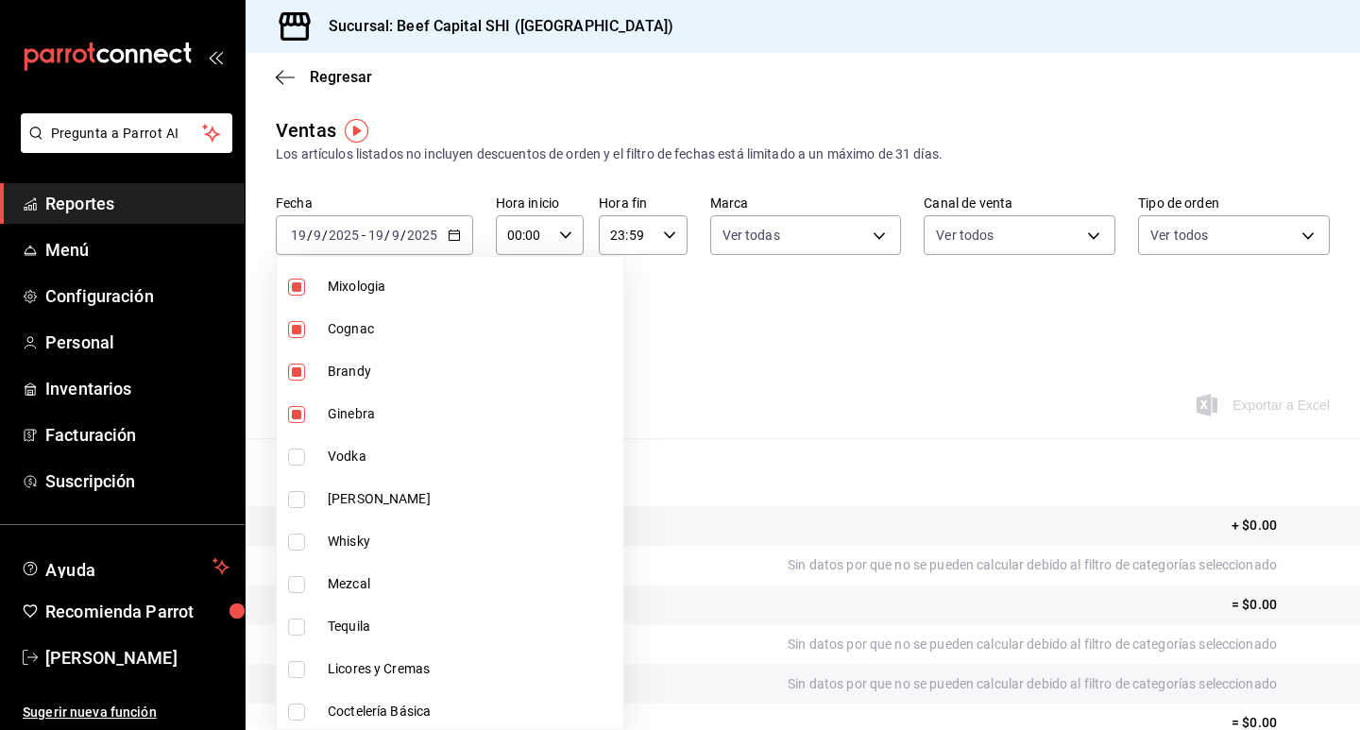
scroll to position [2172, 0]
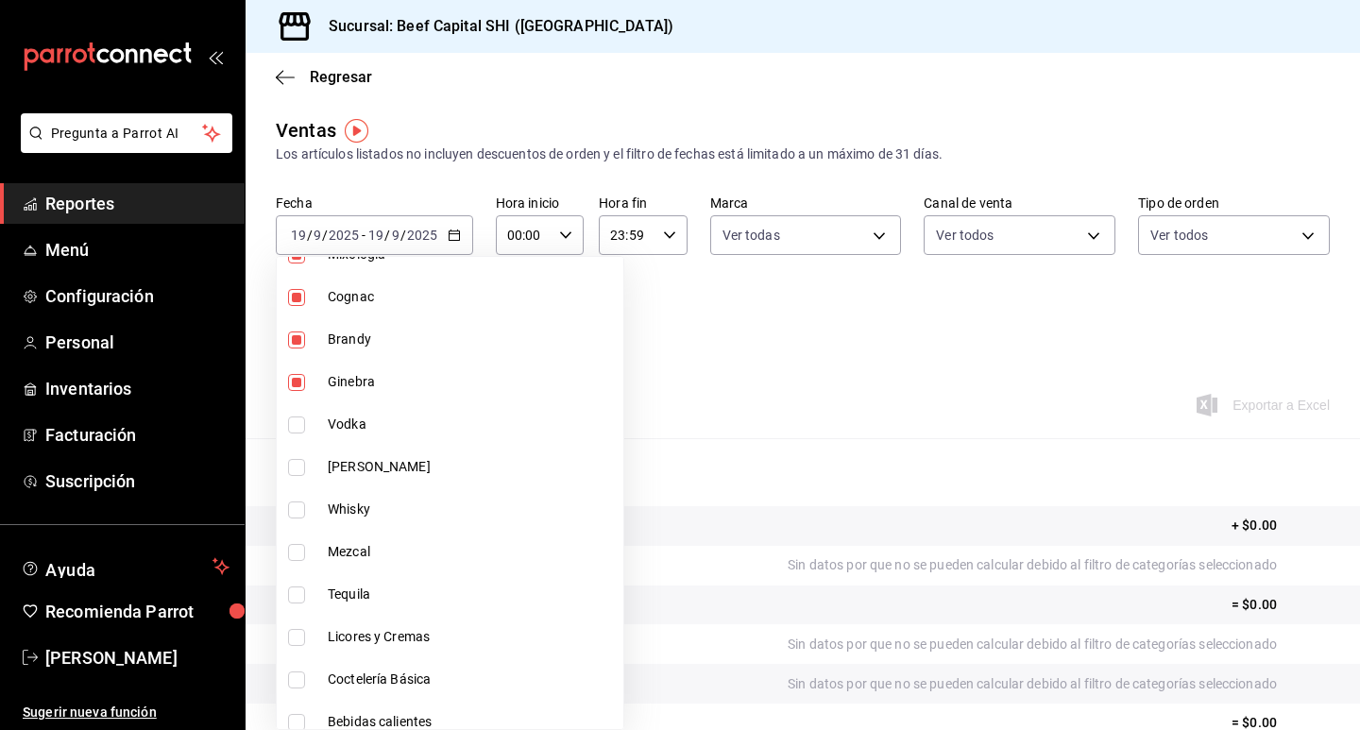
click at [302, 420] on input "checkbox" at bounding box center [296, 425] width 17 height 17
checkbox input "true"
type input "230c4a31-dbb7-4585-b22f-1c5c36cb302b,19d1c6a5-4e01-4bbd-af12-f5acee8fbe0d,5710f…"
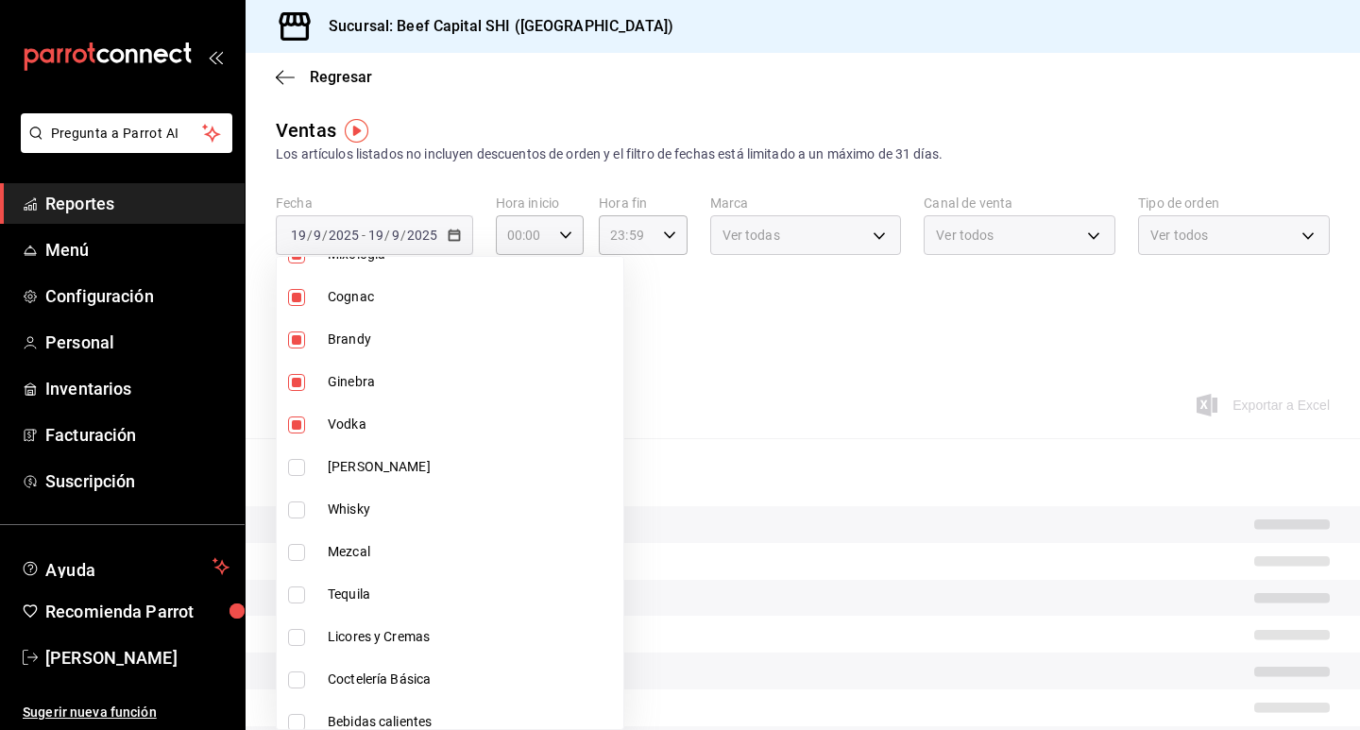
click at [300, 463] on input "checkbox" at bounding box center [296, 467] width 17 height 17
checkbox input "true"
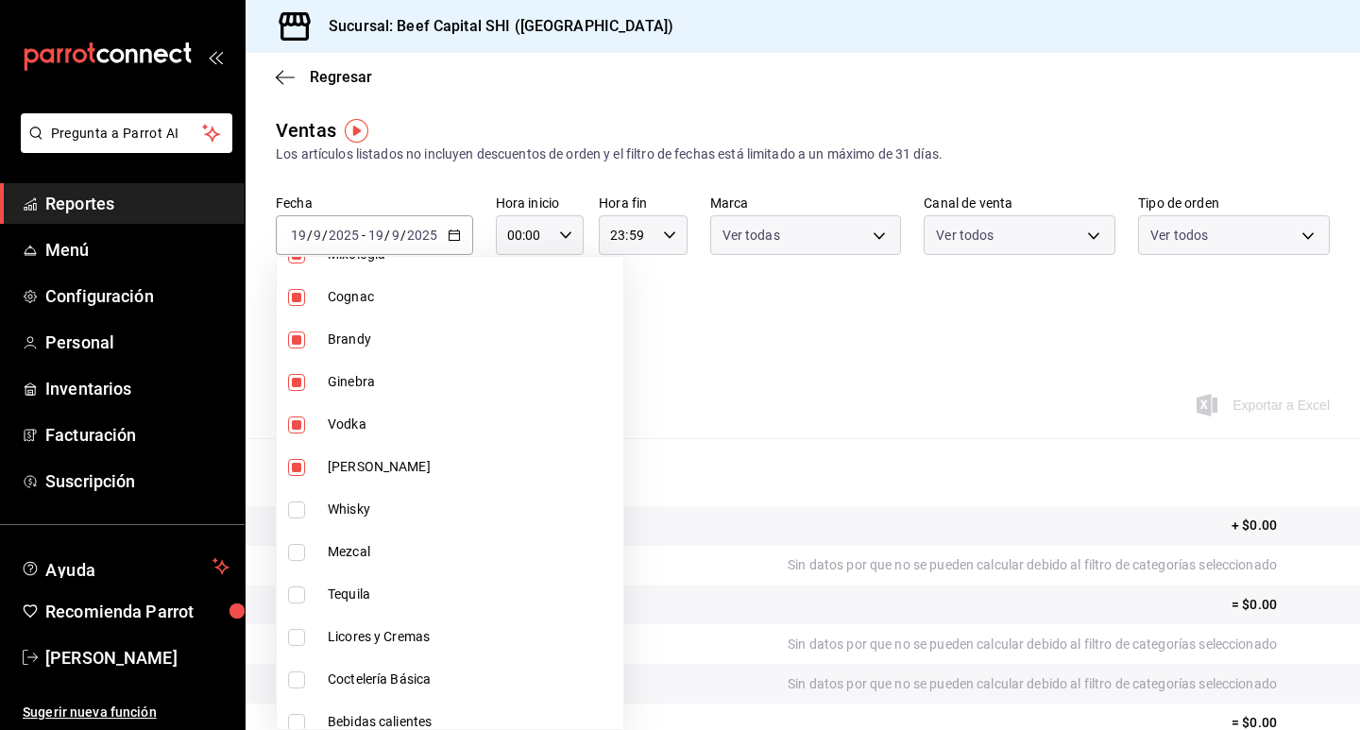
type input "230c4a31-dbb7-4585-b22f-1c5c36cb302b,19d1c6a5-4e01-4bbd-af12-f5acee8fbe0d,5710f…"
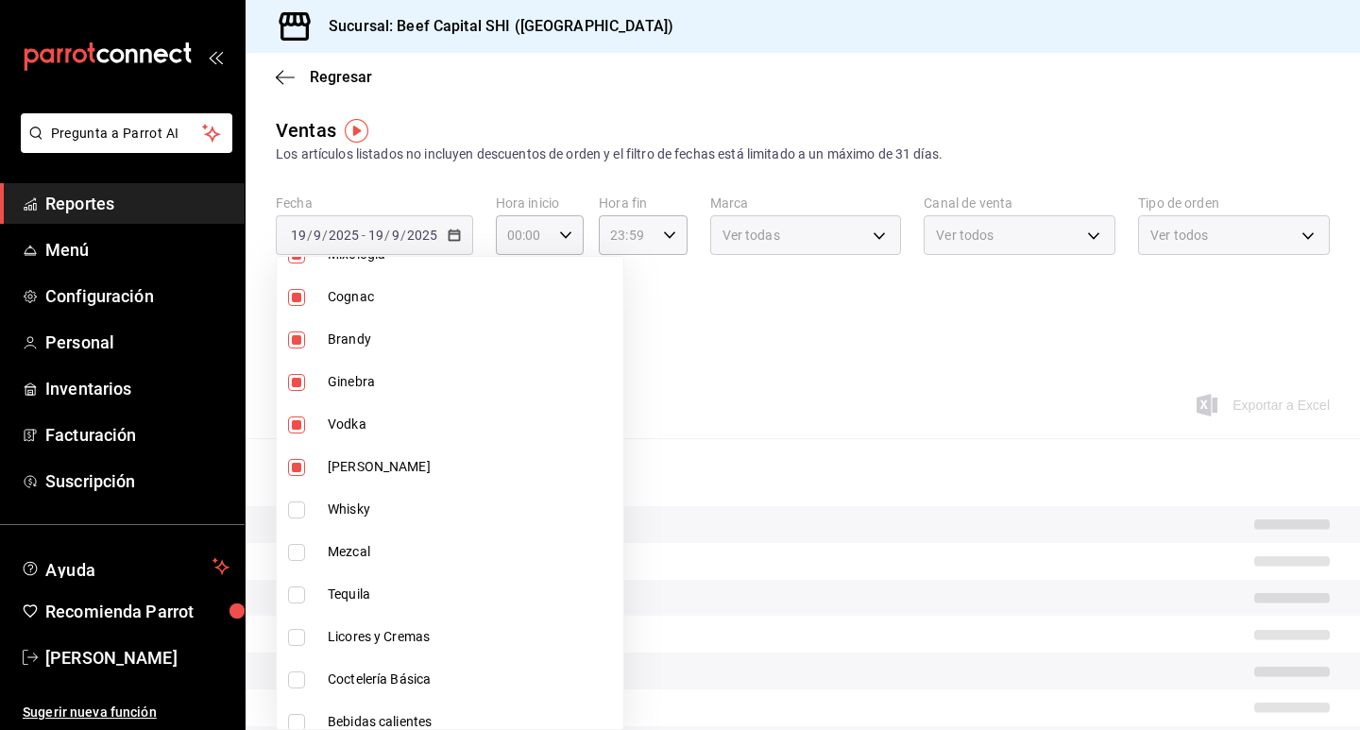
click at [295, 502] on input "checkbox" at bounding box center [296, 510] width 17 height 17
checkbox input "true"
type input "230c4a31-dbb7-4585-b22f-1c5c36cb302b,19d1c6a5-4e01-4bbd-af12-f5acee8fbe0d,5710f…"
click at [293, 550] on input "checkbox" at bounding box center [296, 552] width 17 height 17
checkbox input "true"
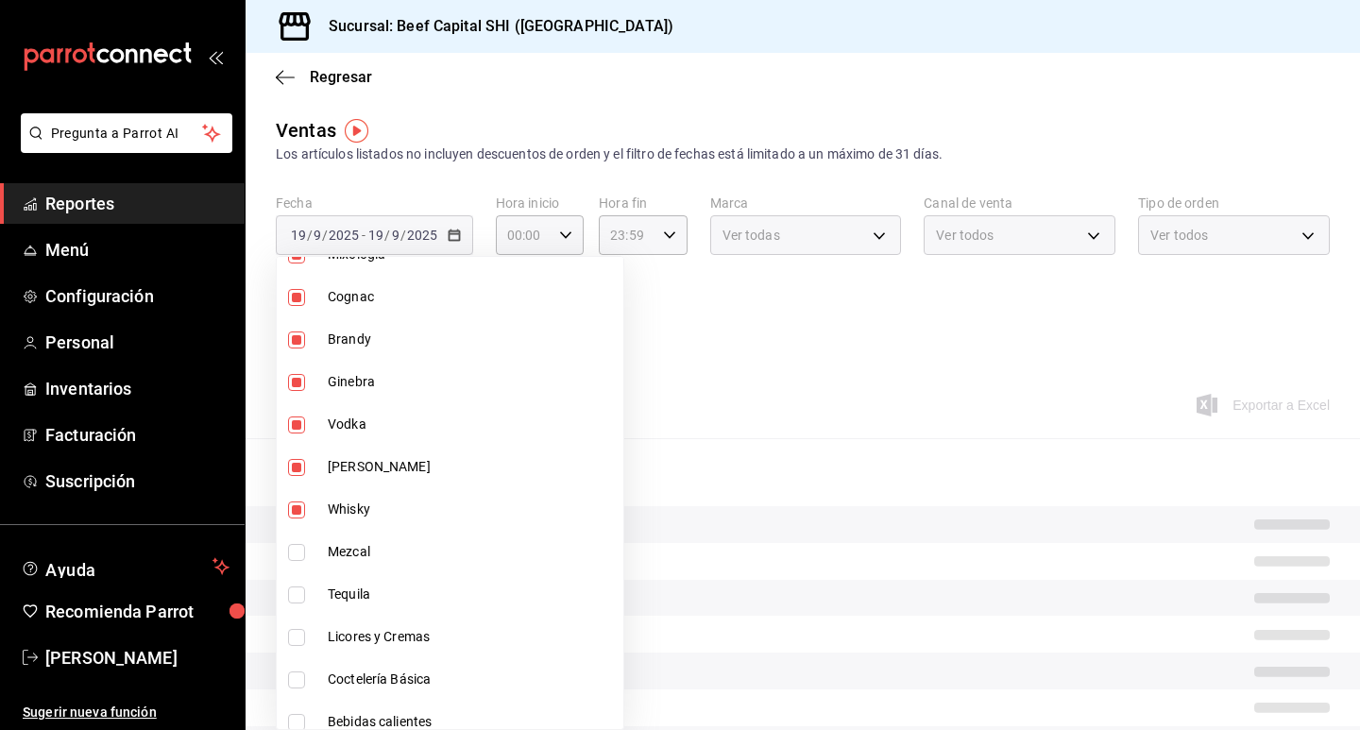
type input "230c4a31-dbb7-4585-b22f-1c5c36cb302b,19d1c6a5-4e01-4bbd-af12-f5acee8fbe0d,5710f…"
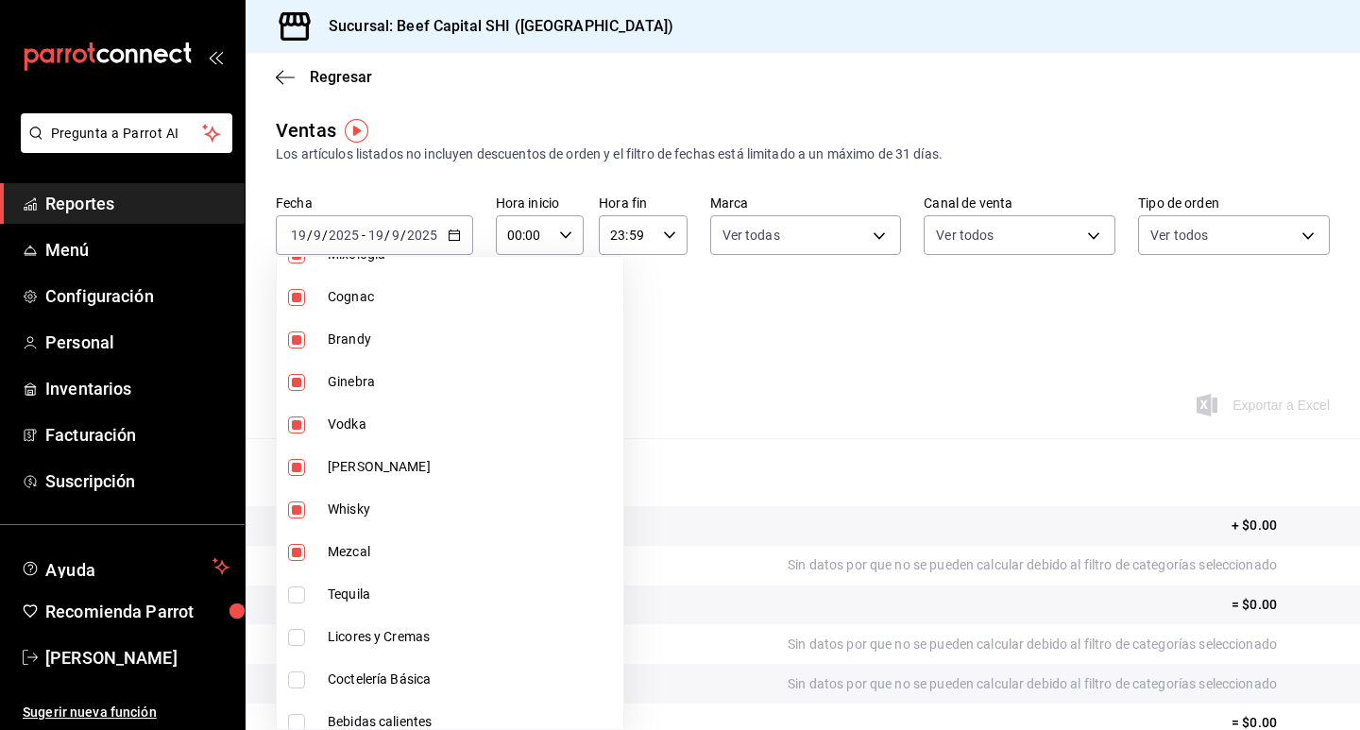
click at [297, 592] on input "checkbox" at bounding box center [296, 595] width 17 height 17
checkbox input "true"
type input "230c4a31-dbb7-4585-b22f-1c5c36cb302b,19d1c6a5-4e01-4bbd-af12-f5acee8fbe0d,5710f…"
click at [294, 635] on input "checkbox" at bounding box center [296, 637] width 17 height 17
checkbox input "true"
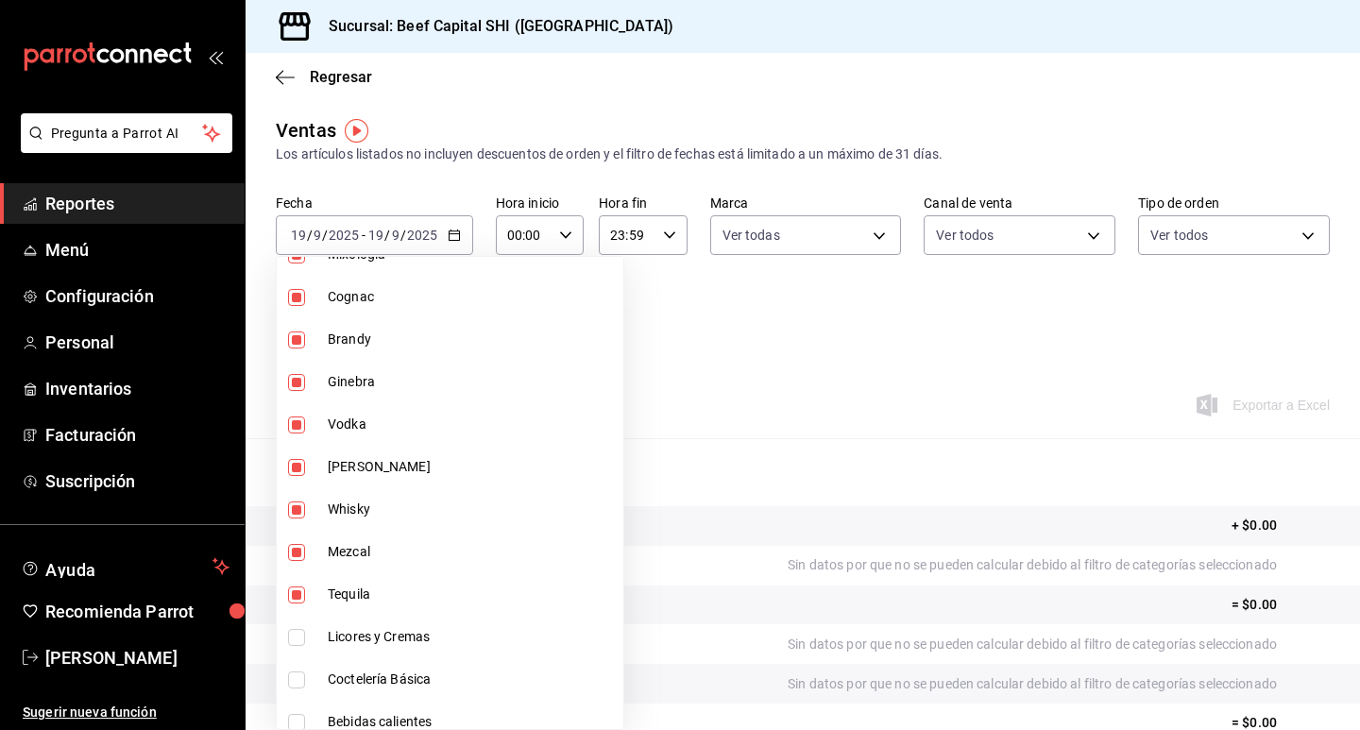
type input "230c4a31-dbb7-4585-b22f-1c5c36cb302b,19d1c6a5-4e01-4bbd-af12-f5acee8fbe0d,5710f…"
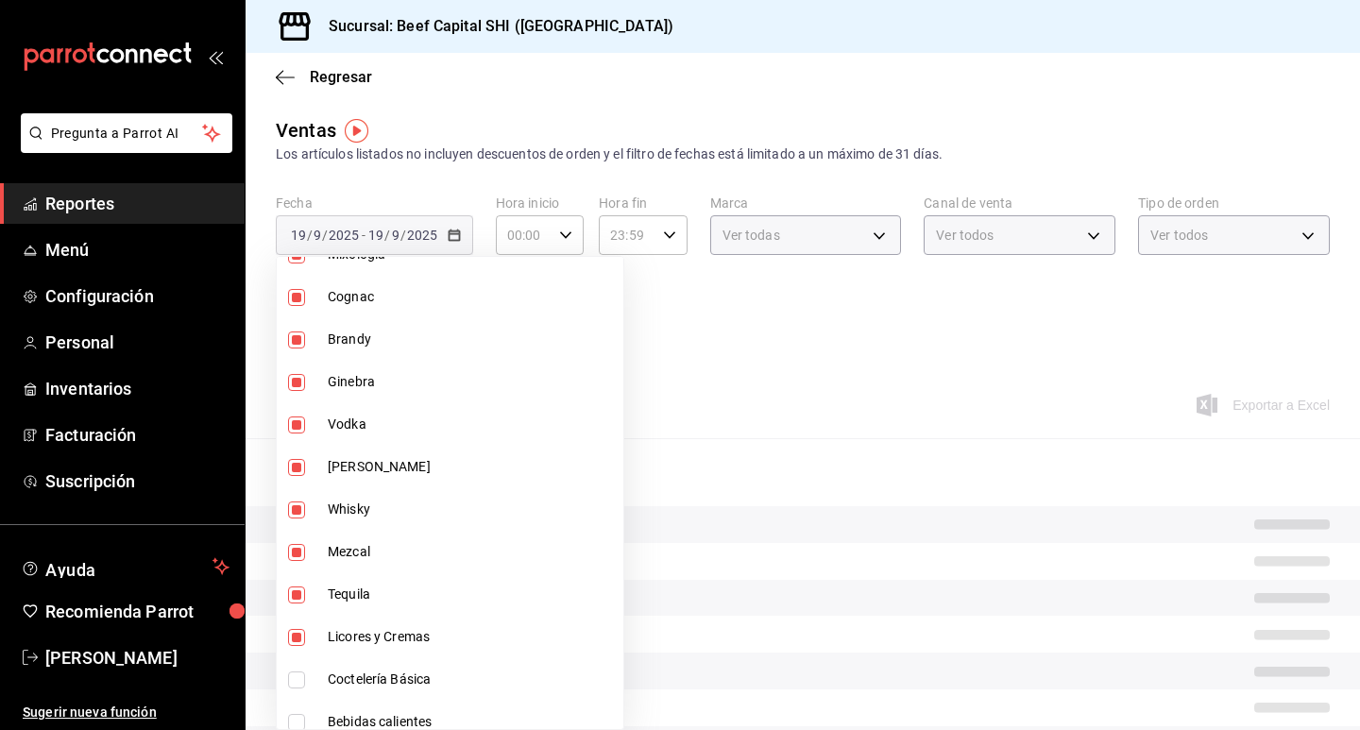
click at [291, 677] on input "checkbox" at bounding box center [296, 680] width 17 height 17
checkbox input "true"
type input "230c4a31-dbb7-4585-b22f-1c5c36cb302b,19d1c6a5-4e01-4bbd-af12-f5acee8fbe0d,5710f…"
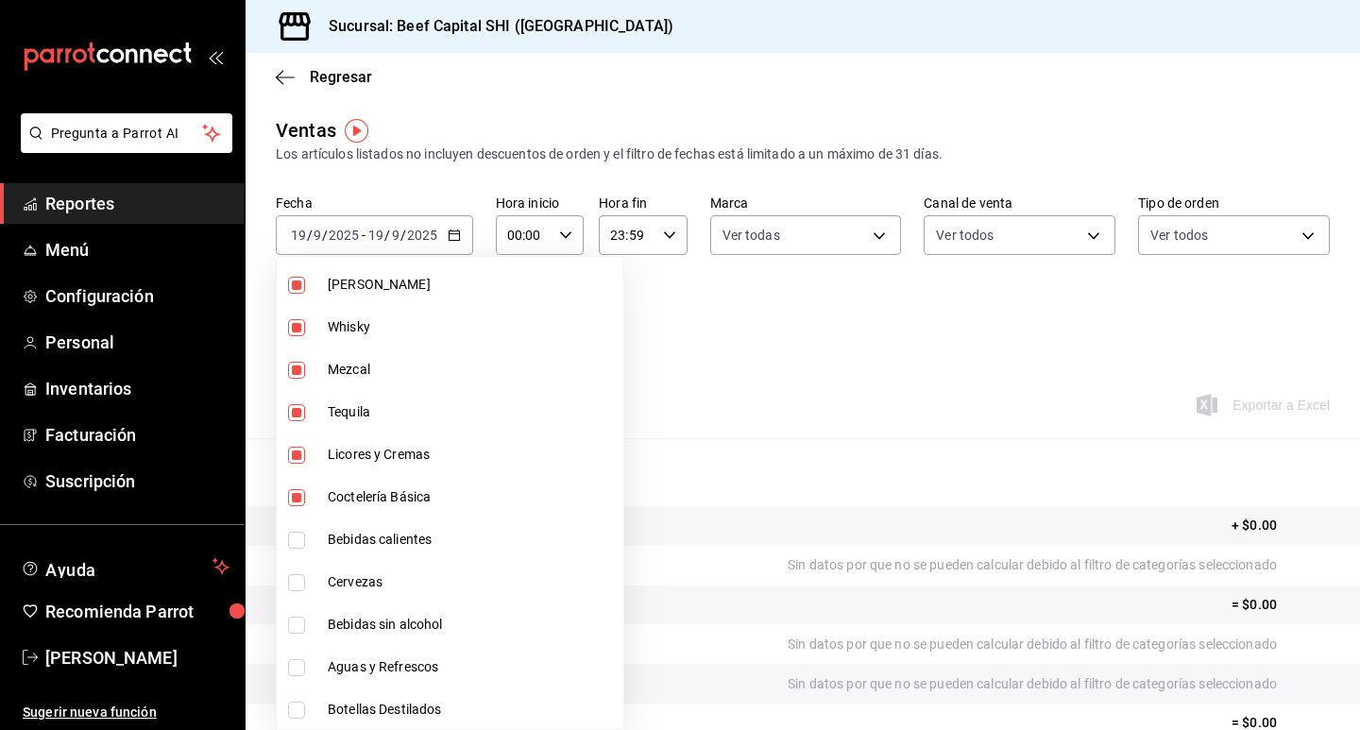
scroll to position [2357, 0]
drag, startPoint x: 302, startPoint y: 539, endPoint x: 295, endPoint y: 575, distance: 36.7
click at [301, 539] on input "checkbox" at bounding box center [296, 538] width 17 height 17
checkbox input "true"
type input "230c4a31-dbb7-4585-b22f-1c5c36cb302b,19d1c6a5-4e01-4bbd-af12-f5acee8fbe0d,5710f…"
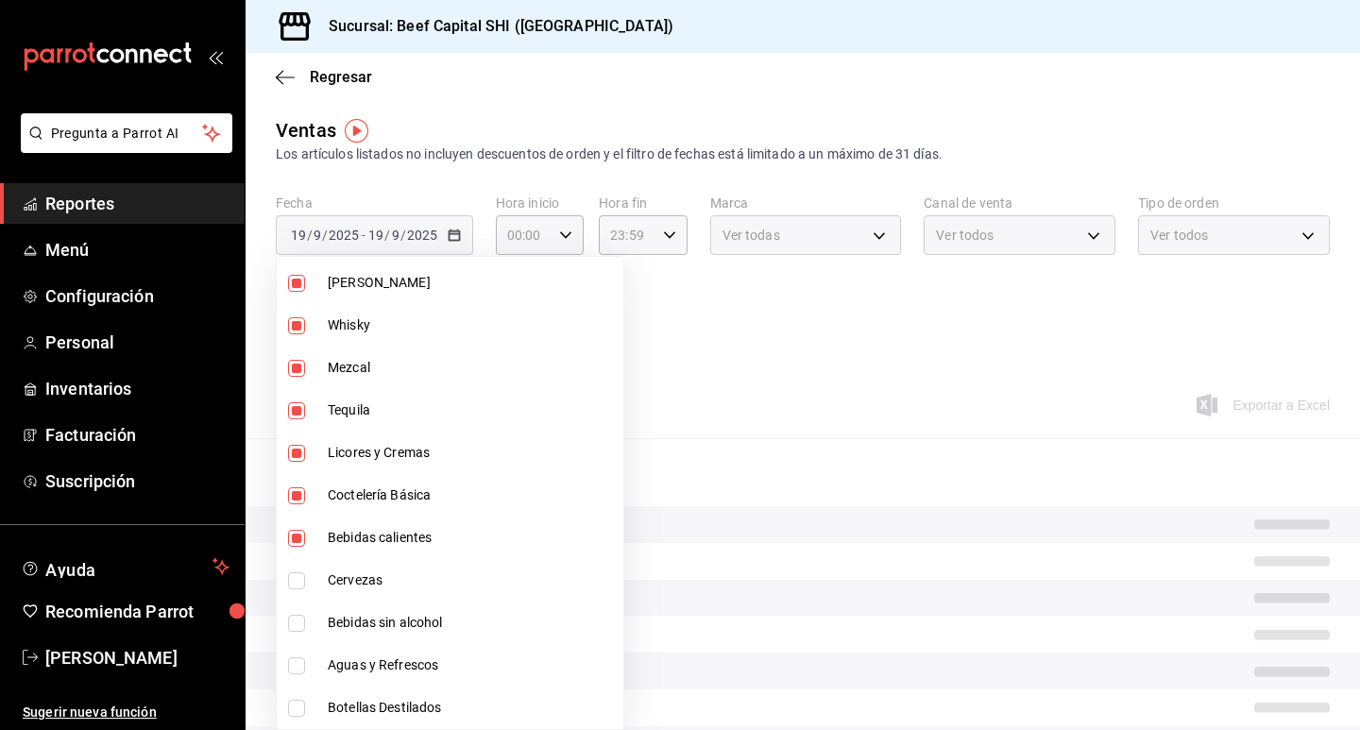
click at [295, 575] on input "checkbox" at bounding box center [296, 580] width 17 height 17
checkbox input "true"
type input "230c4a31-dbb7-4585-b22f-1c5c36cb302b,19d1c6a5-4e01-4bbd-af12-f5acee8fbe0d,5710f…"
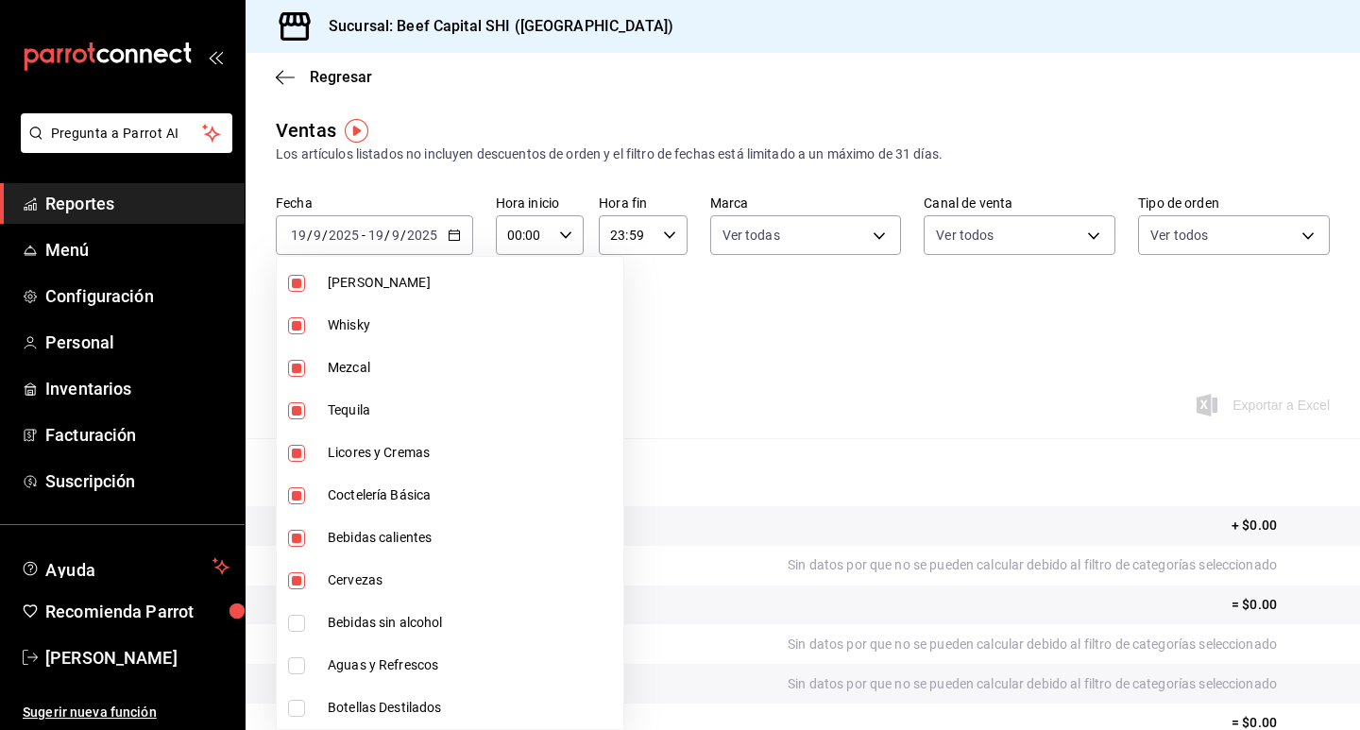
click at [290, 626] on input "checkbox" at bounding box center [296, 623] width 17 height 17
checkbox input "true"
type input "230c4a31-dbb7-4585-b22f-1c5c36cb302b,19d1c6a5-4e01-4bbd-af12-f5acee8fbe0d,5710f…"
click at [292, 660] on input "checkbox" at bounding box center [296, 665] width 17 height 17
checkbox input "true"
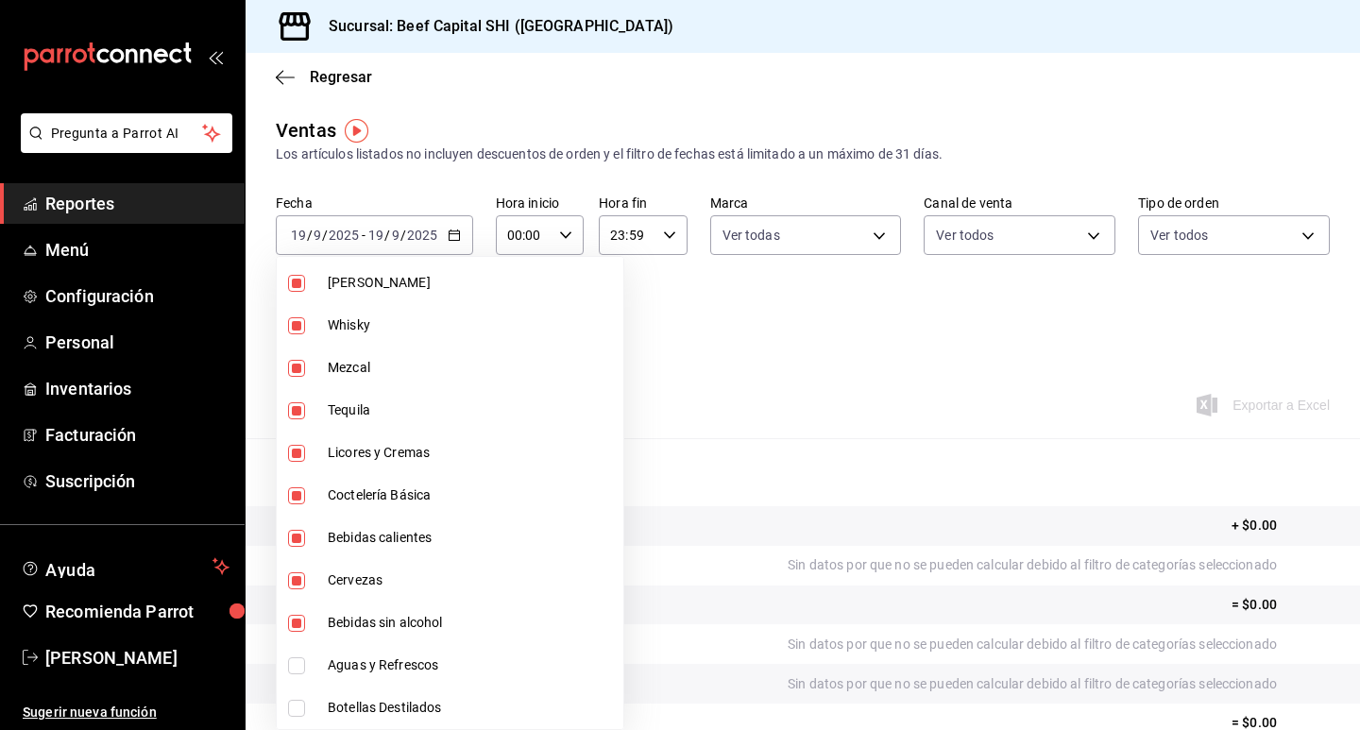
type input "230c4a31-dbb7-4585-b22f-1c5c36cb302b,19d1c6a5-4e01-4bbd-af12-f5acee8fbe0d,5710f…"
click at [298, 664] on input "checkbox" at bounding box center [296, 665] width 17 height 17
checkbox input "false"
type input "230c4a31-dbb7-4585-b22f-1c5c36cb302b,19d1c6a5-4e01-4bbd-af12-f5acee8fbe0d,5710f…"
click at [296, 622] on input "checkbox" at bounding box center [296, 623] width 17 height 17
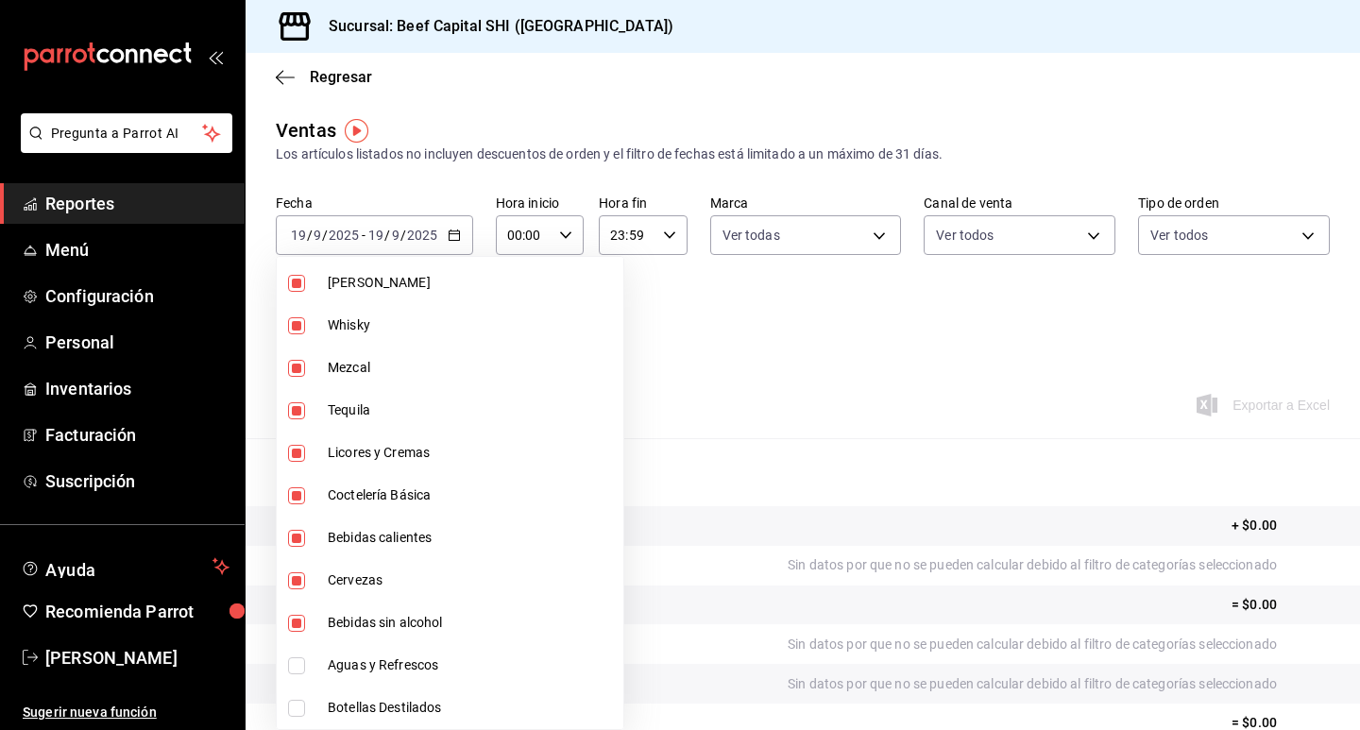
checkbox input "false"
type input "230c4a31-dbb7-4585-b22f-1c5c36cb302b,19d1c6a5-4e01-4bbd-af12-f5acee8fbe0d,5710f…"
click at [297, 707] on input "checkbox" at bounding box center [296, 708] width 17 height 17
checkbox input "true"
type input "230c4a31-dbb7-4585-b22f-1c5c36cb302b,19d1c6a5-4e01-4bbd-af12-f5acee8fbe0d,5710f…"
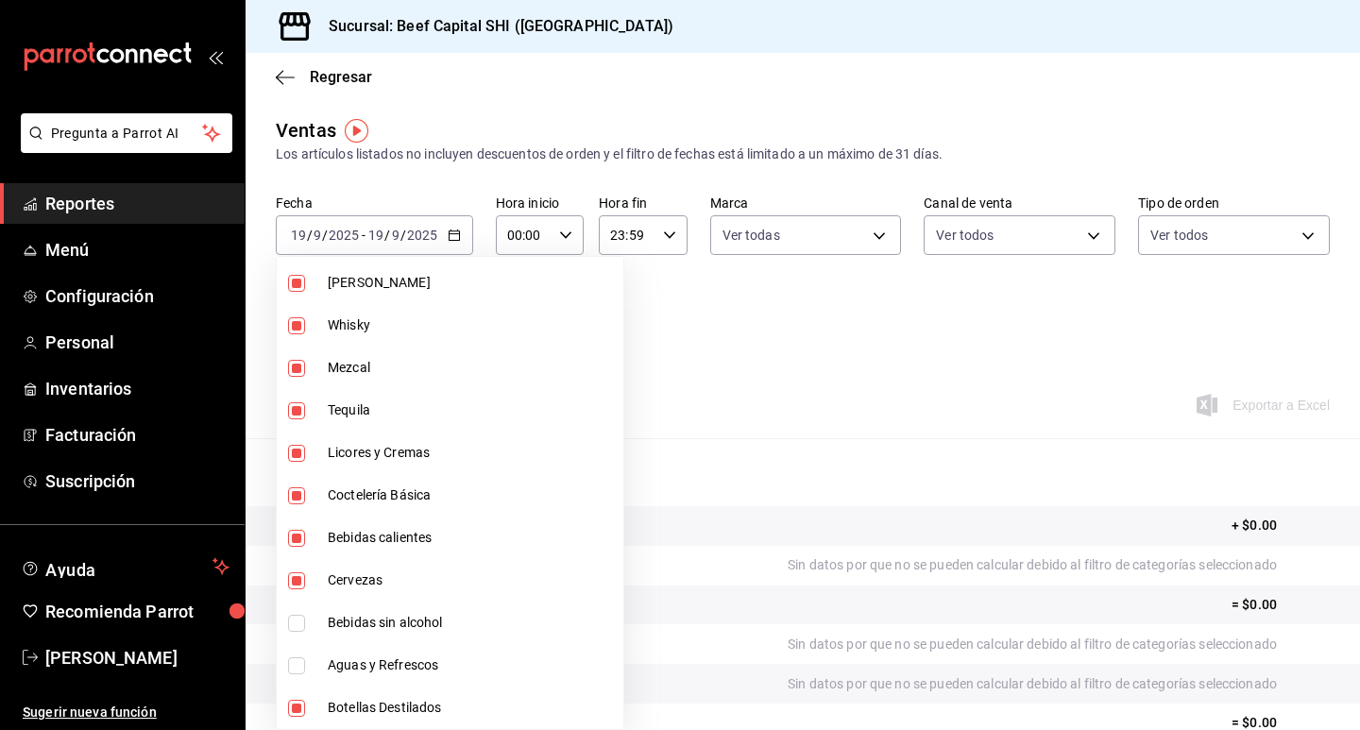
click at [296, 585] on input "checkbox" at bounding box center [296, 580] width 17 height 17
checkbox input "false"
type input "230c4a31-dbb7-4585-b22f-1c5c36cb302b,19d1c6a5-4e01-4bbd-af12-f5acee8fbe0d,5710f…"
click at [701, 390] on div at bounding box center [680, 365] width 1360 height 730
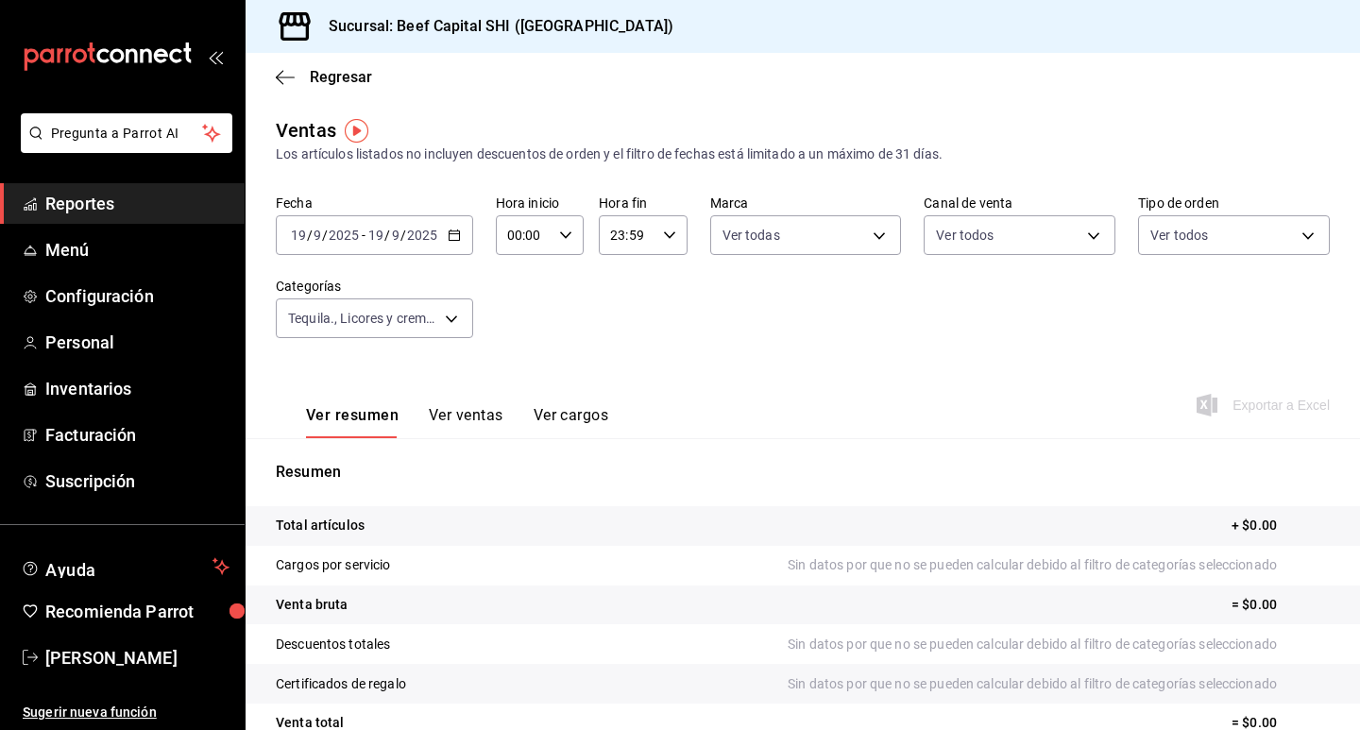
click at [448, 239] on icon "button" at bounding box center [454, 235] width 13 height 13
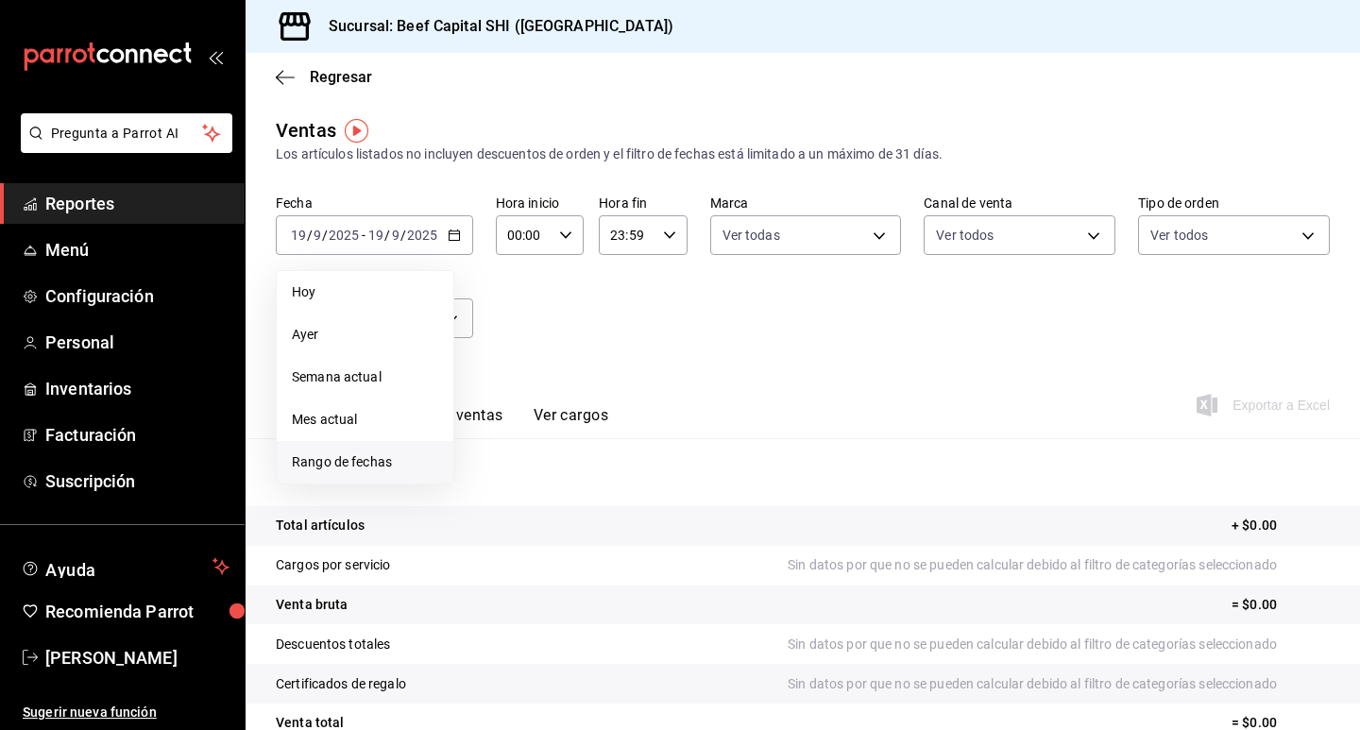
click at [395, 455] on span "Rango de fechas" at bounding box center [365, 462] width 146 height 20
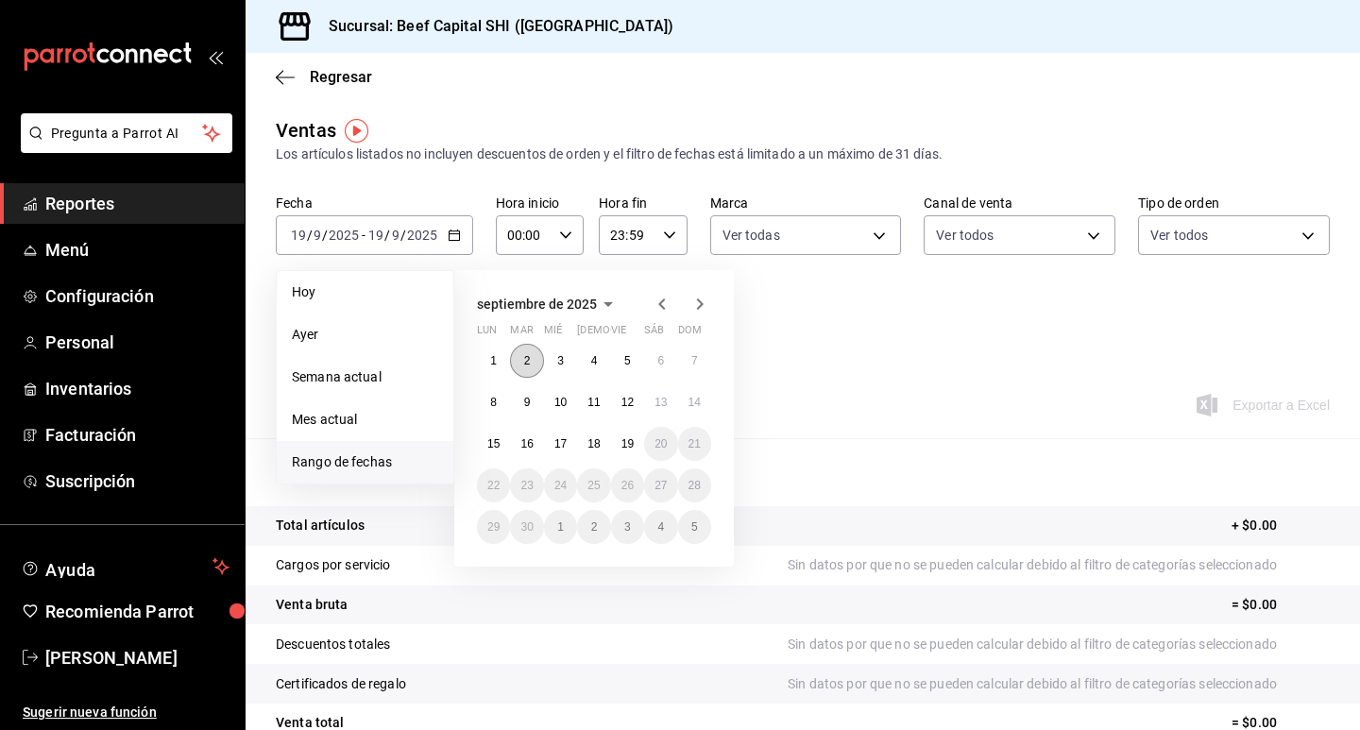
click at [531, 351] on button "2" at bounding box center [526, 361] width 33 height 34
click at [603, 444] on button "18" at bounding box center [593, 444] width 33 height 34
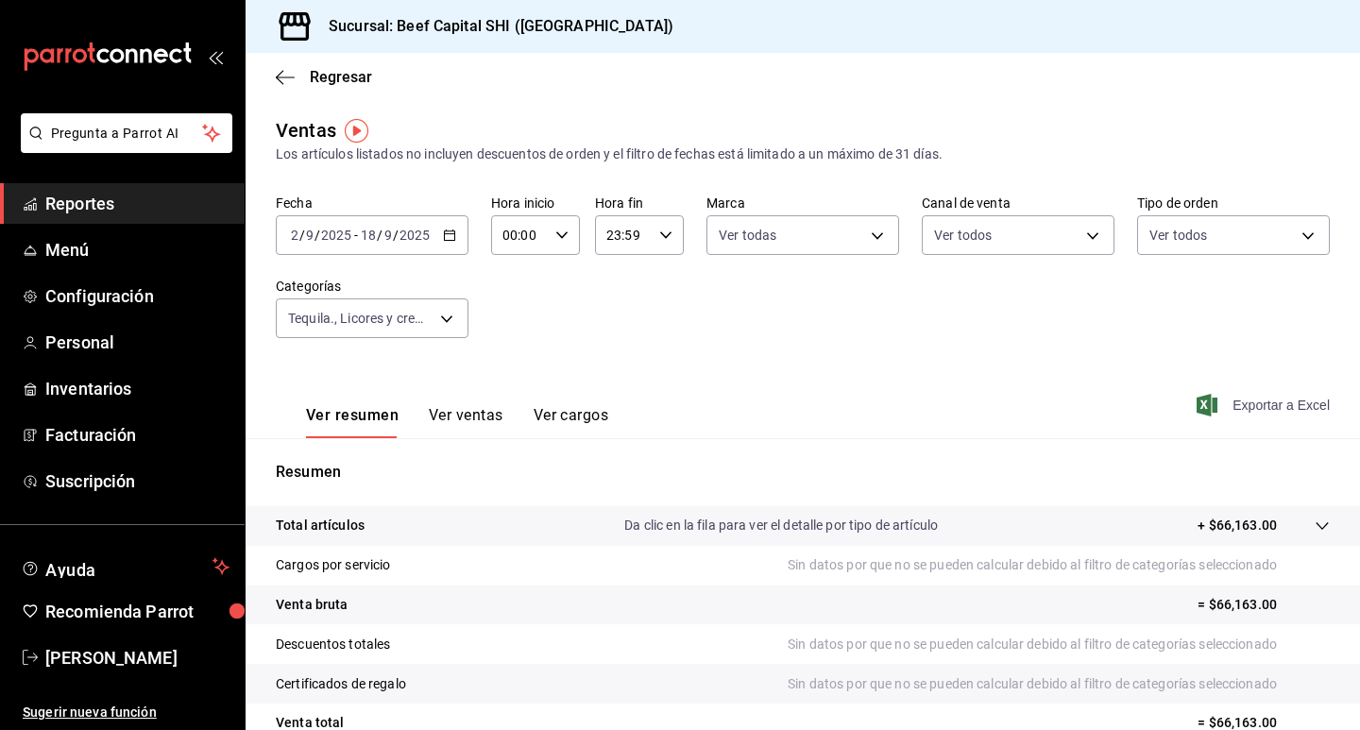
click at [1269, 404] on span "Exportar a Excel" at bounding box center [1265, 405] width 129 height 23
